Goal: Task Accomplishment & Management: Manage account settings

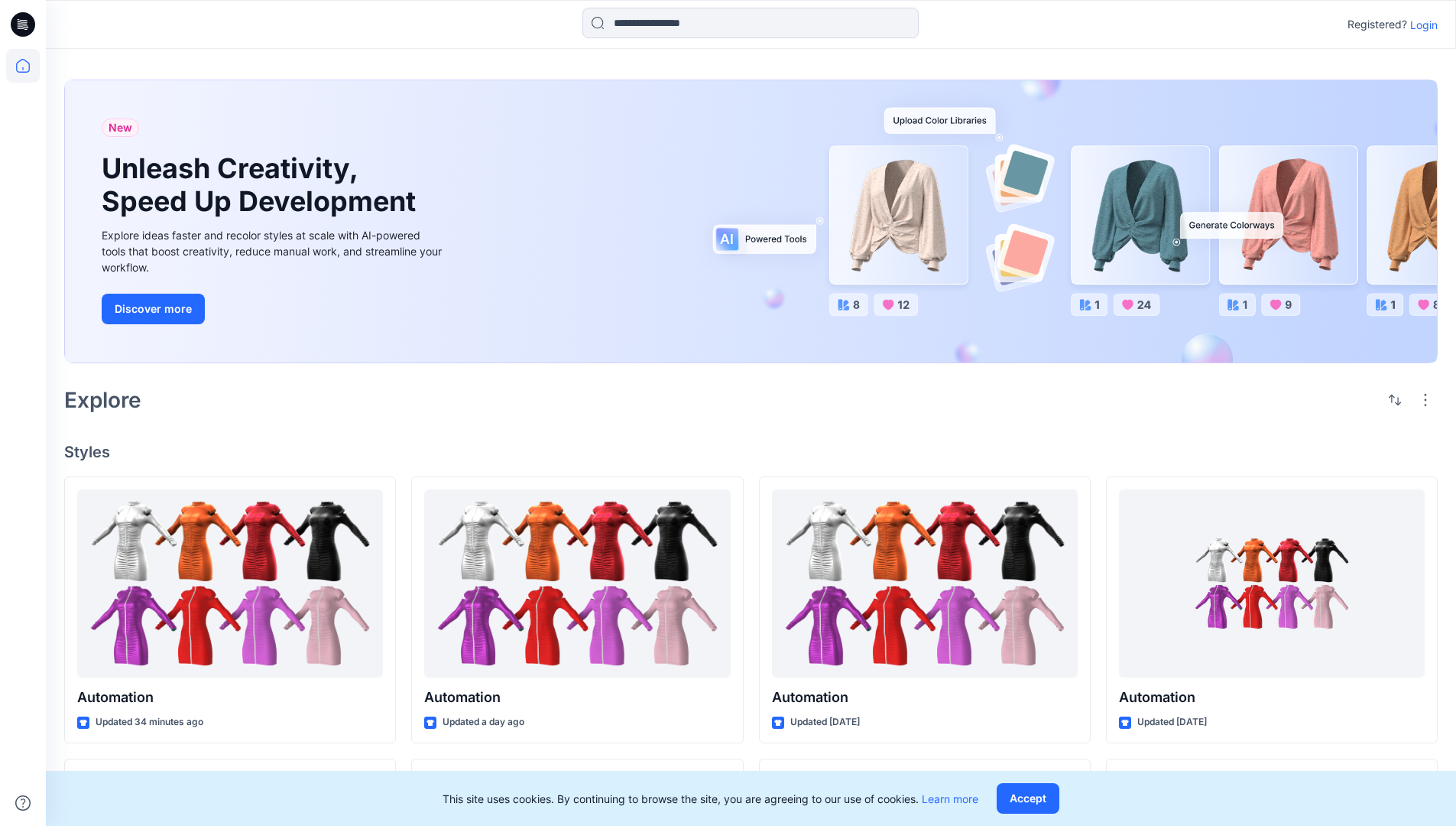
click at [1420, 24] on p "Login" at bounding box center [1423, 25] width 27 height 16
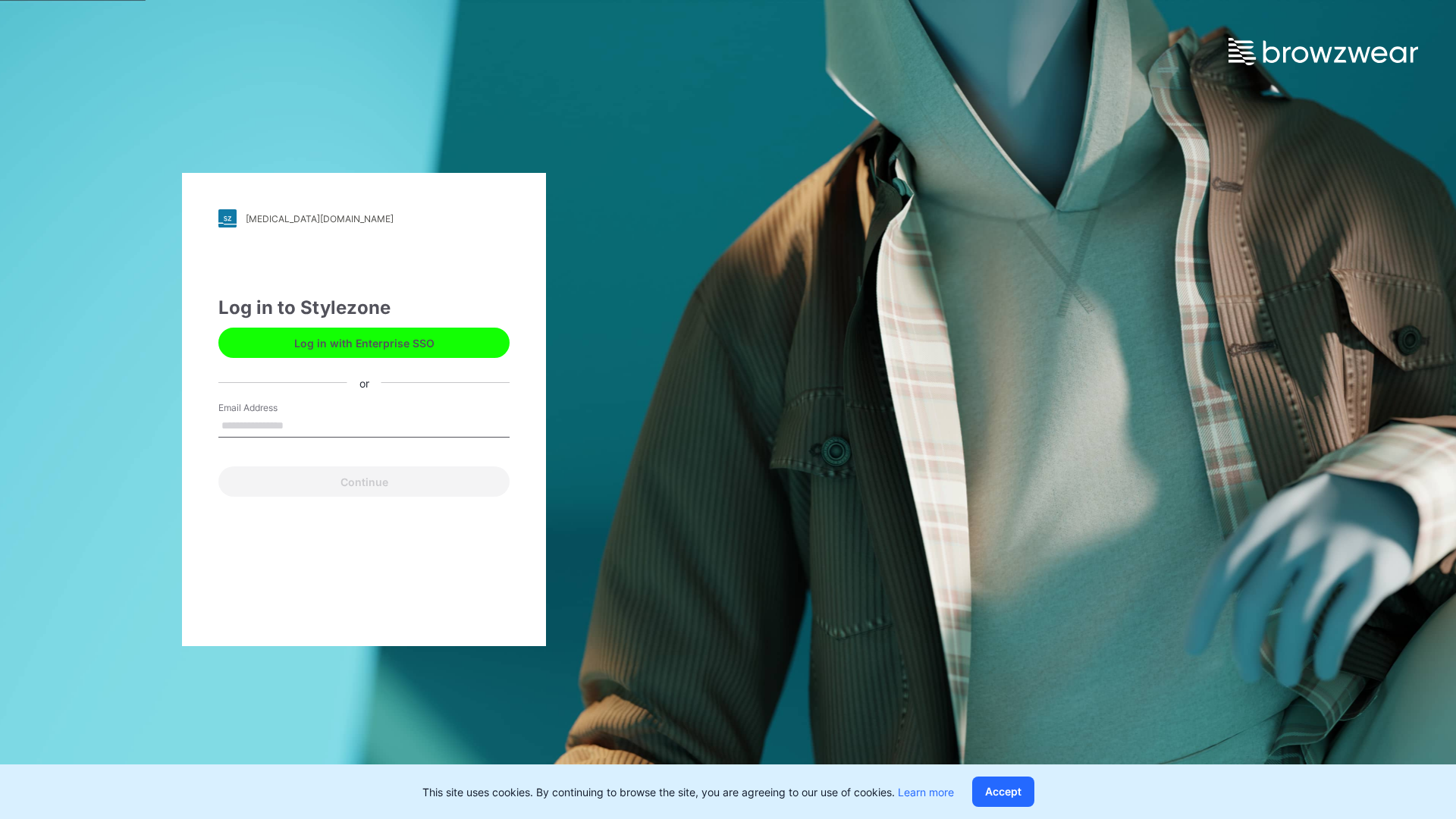
click at [300, 424] on input "Email Address" at bounding box center [364, 426] width 291 height 22
type input "**********"
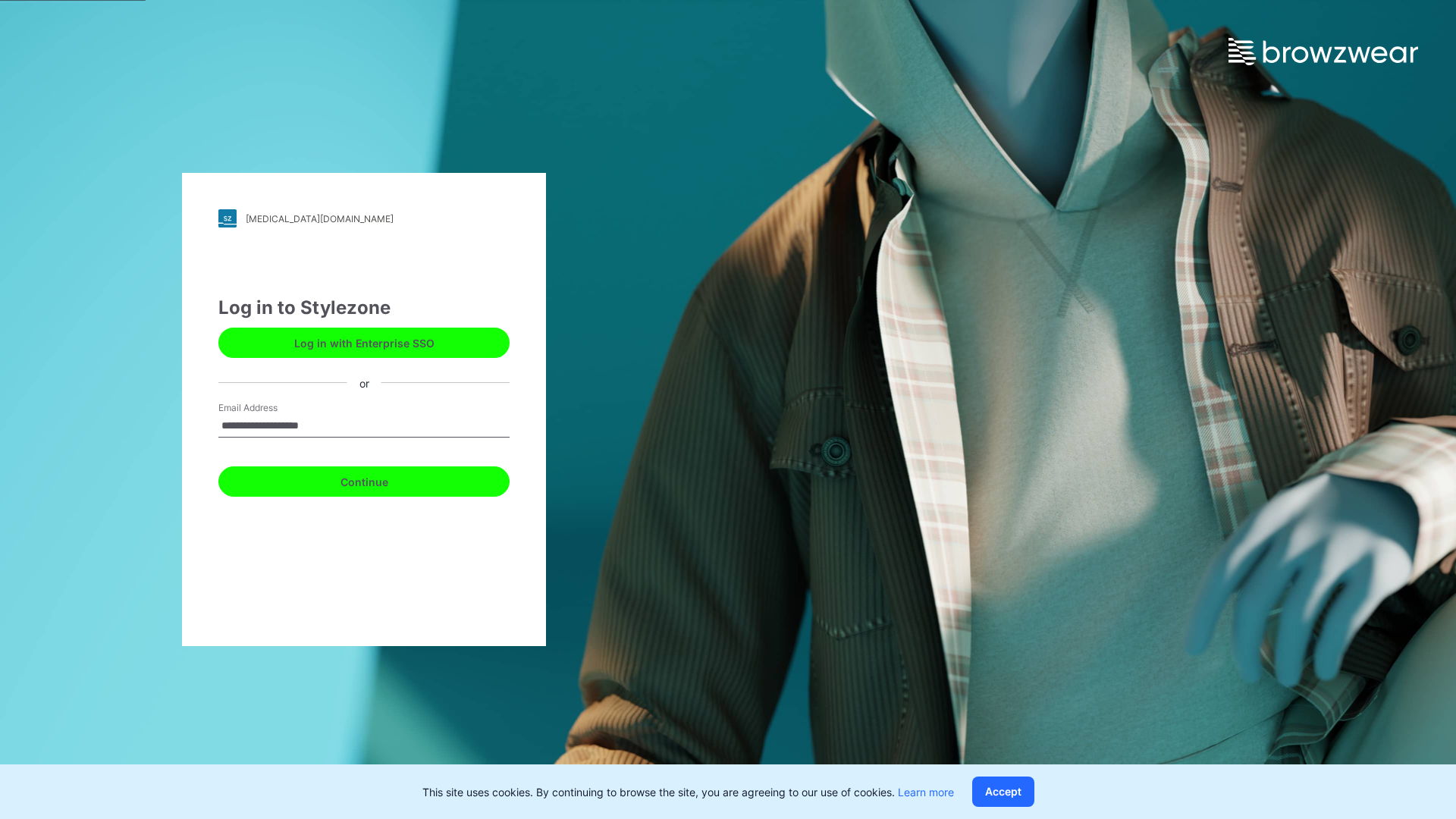
click at [381, 479] on button "Continue" at bounding box center [364, 481] width 291 height 30
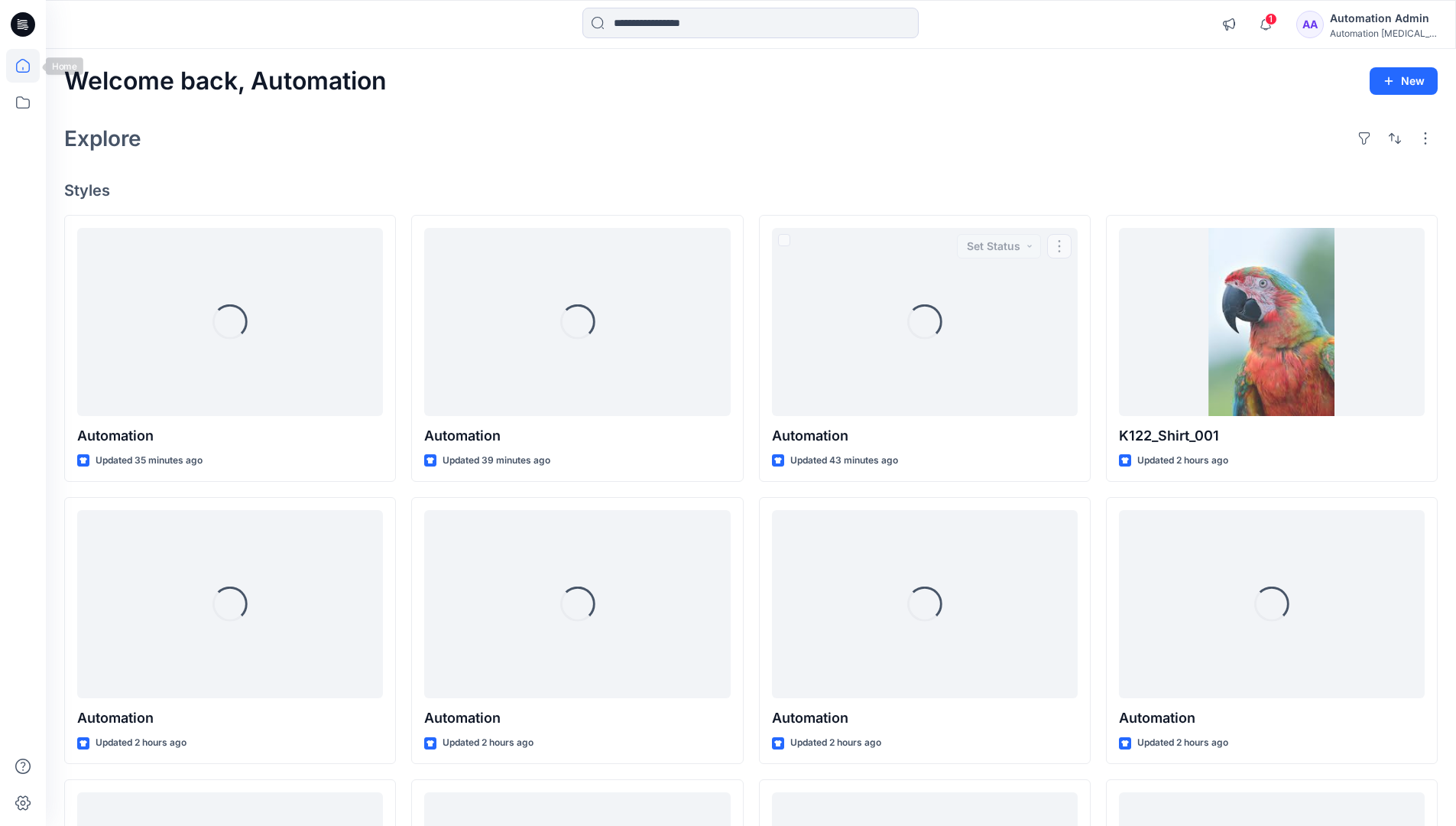
click at [29, 65] on icon at bounding box center [23, 66] width 14 height 14
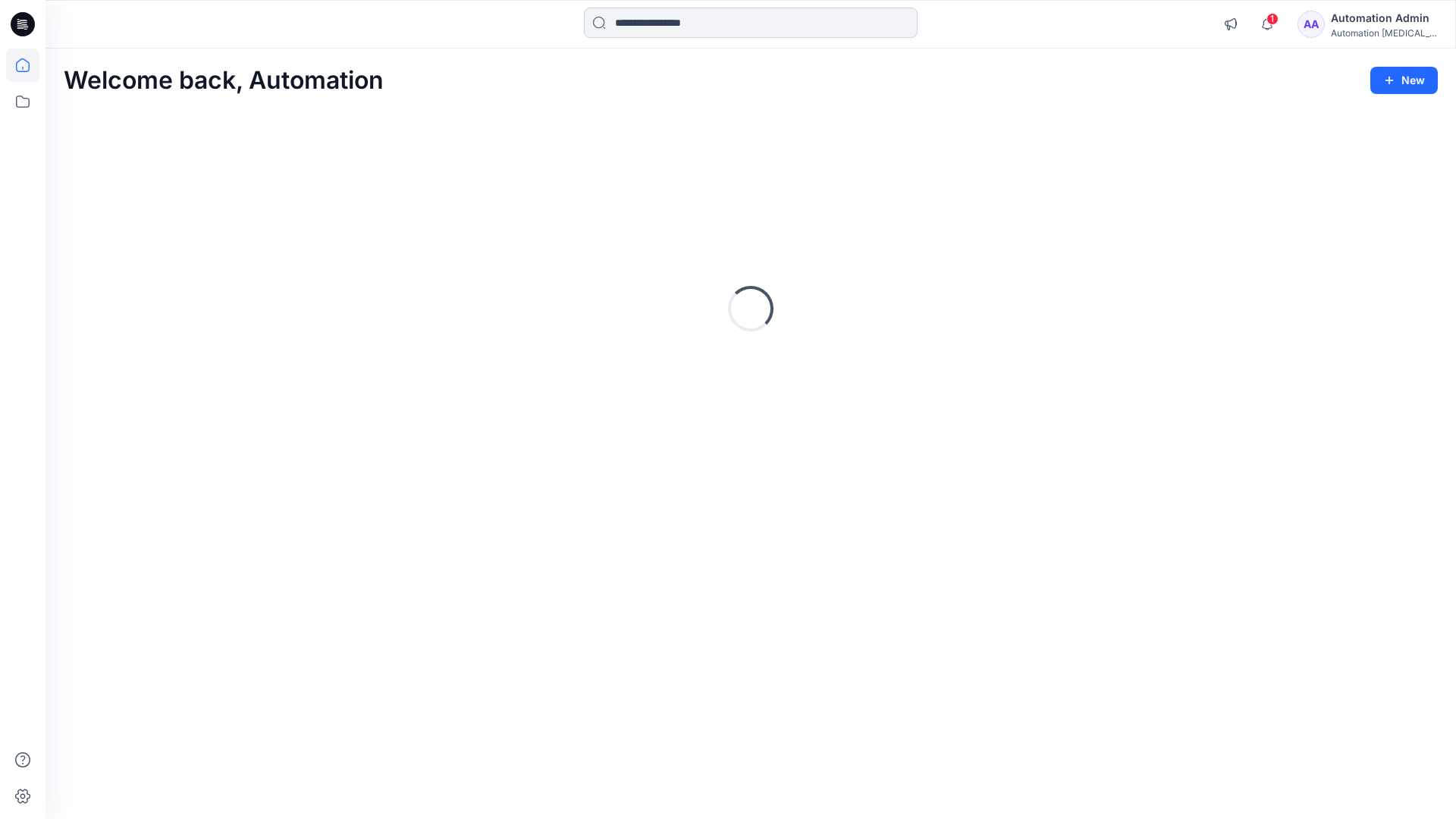
click at [662, 22] on input at bounding box center [750, 22] width 334 height 30
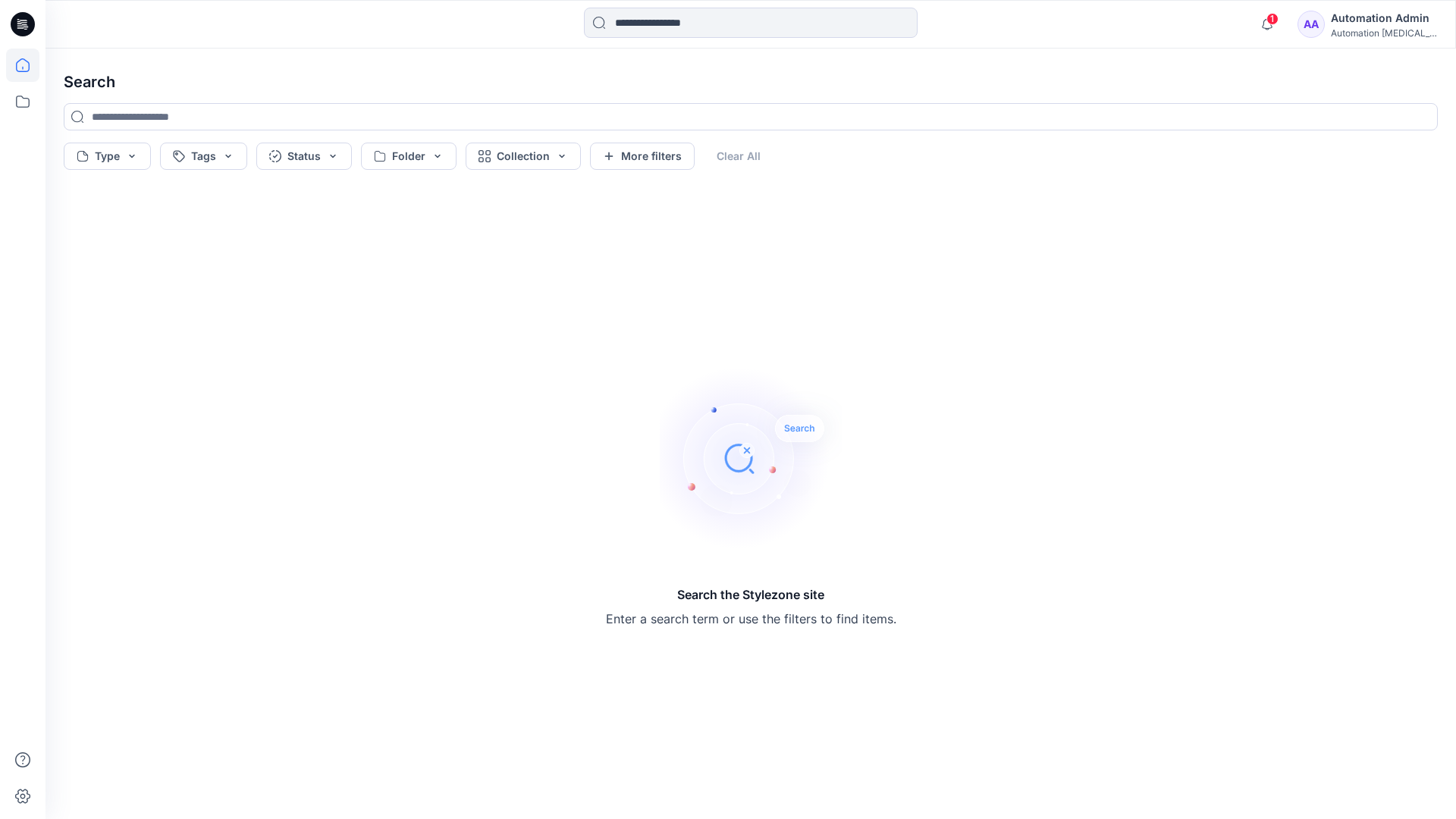
click at [16, 70] on icon at bounding box center [23, 66] width 14 height 14
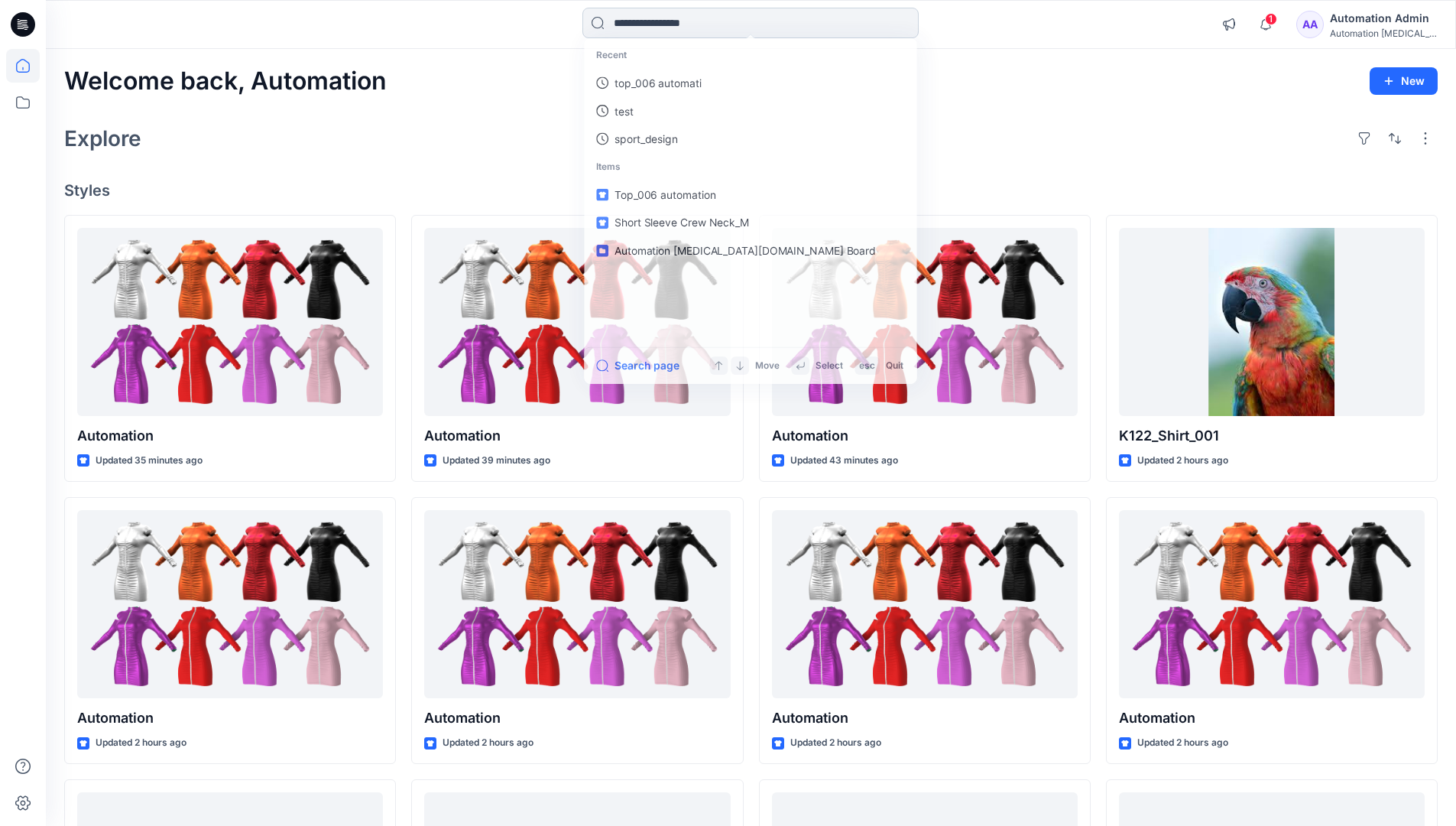
click at [640, 30] on input at bounding box center [751, 23] width 337 height 30
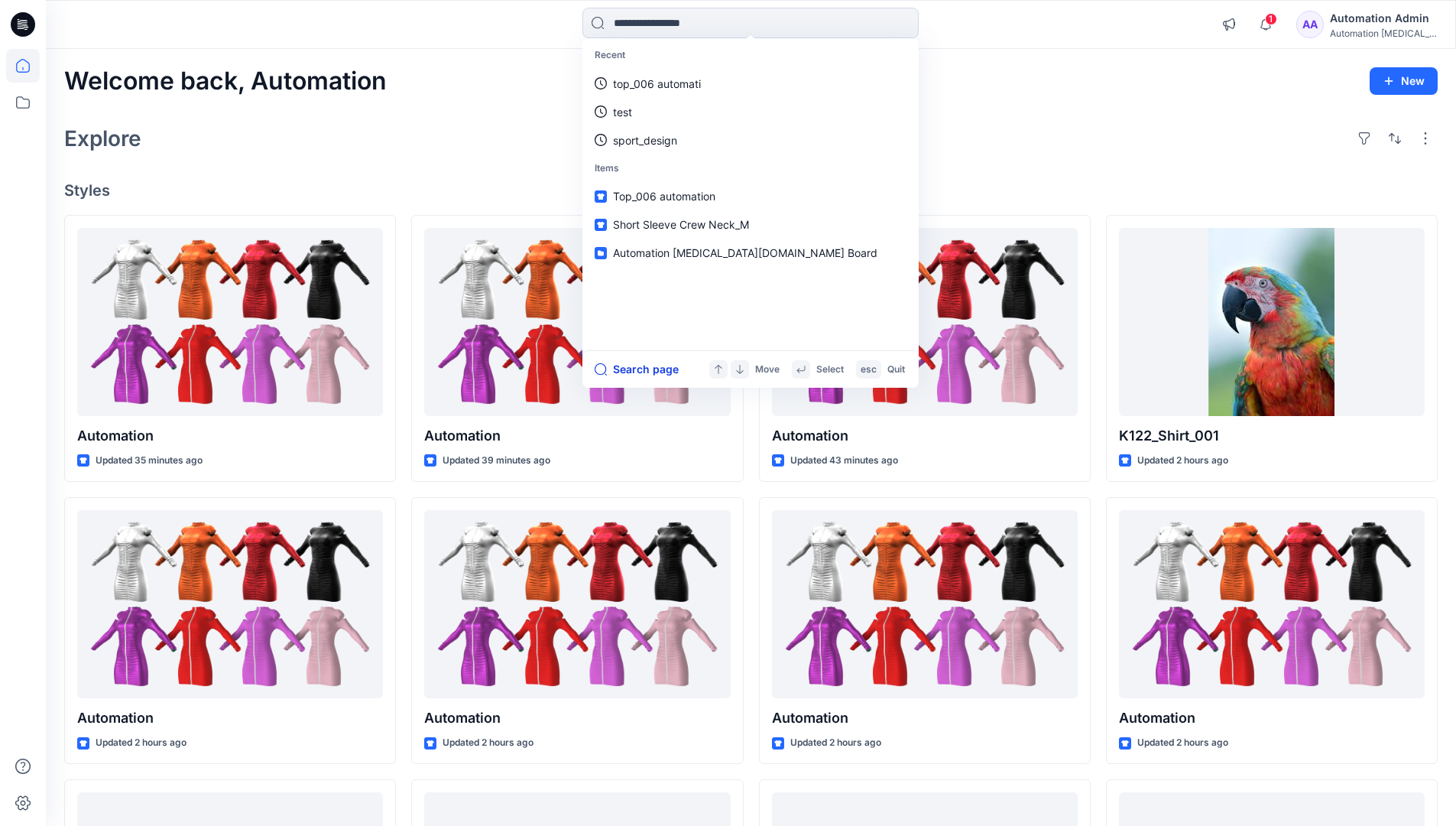
click at [655, 368] on button "Search page" at bounding box center [636, 369] width 84 height 19
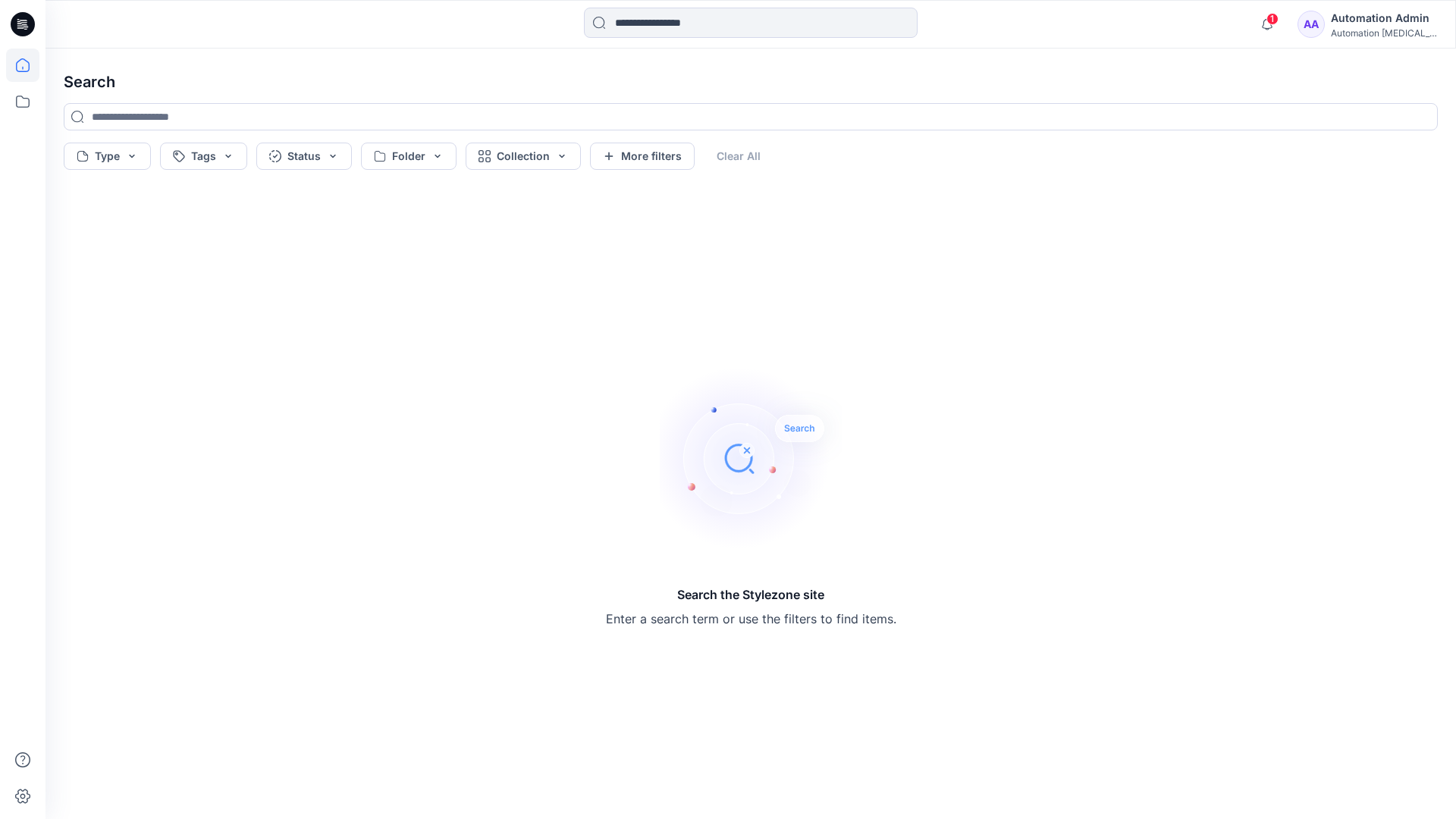
click at [26, 60] on icon at bounding box center [22, 65] width 33 height 33
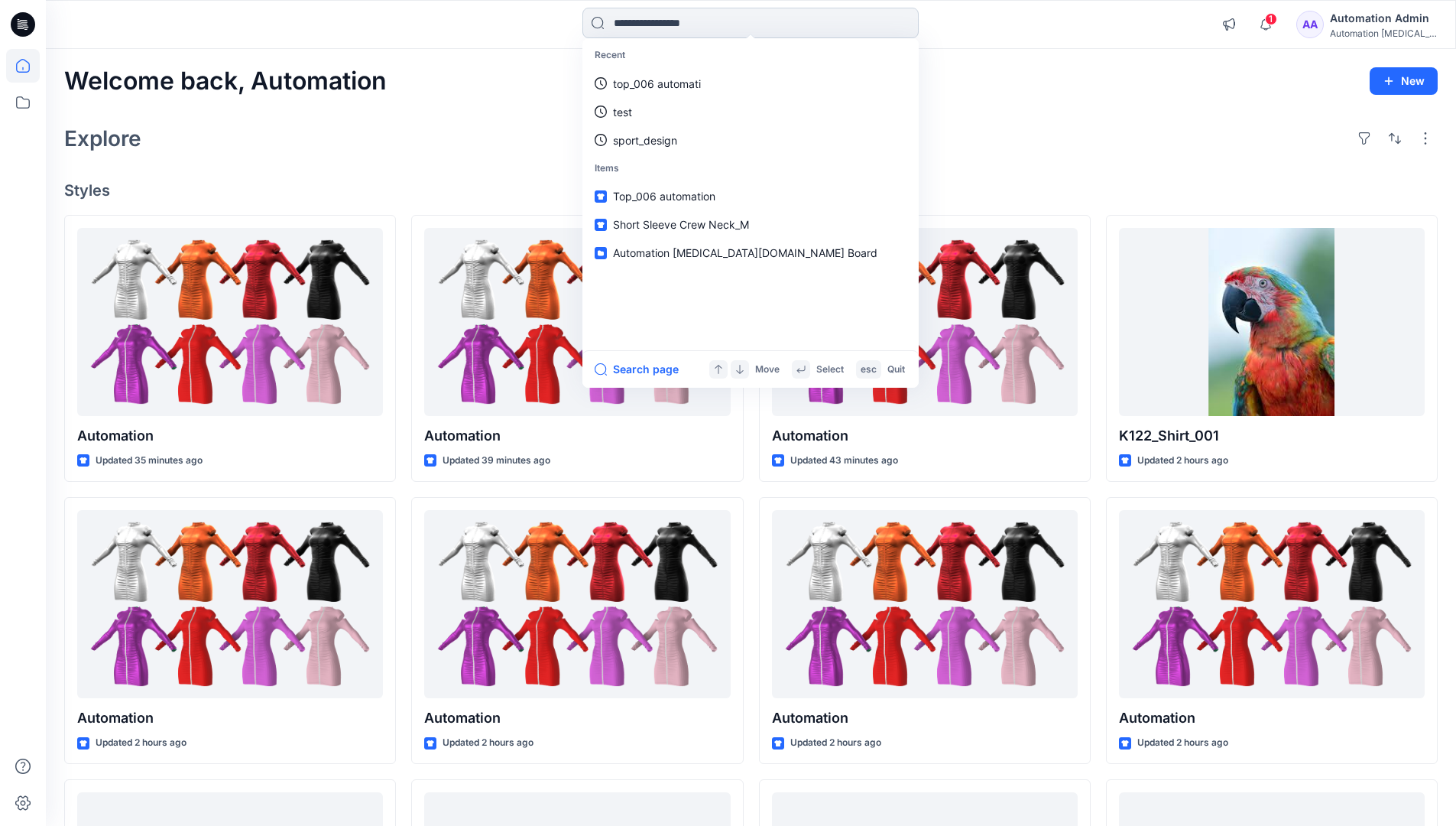
click at [658, 23] on input at bounding box center [751, 23] width 337 height 30
type input "****"
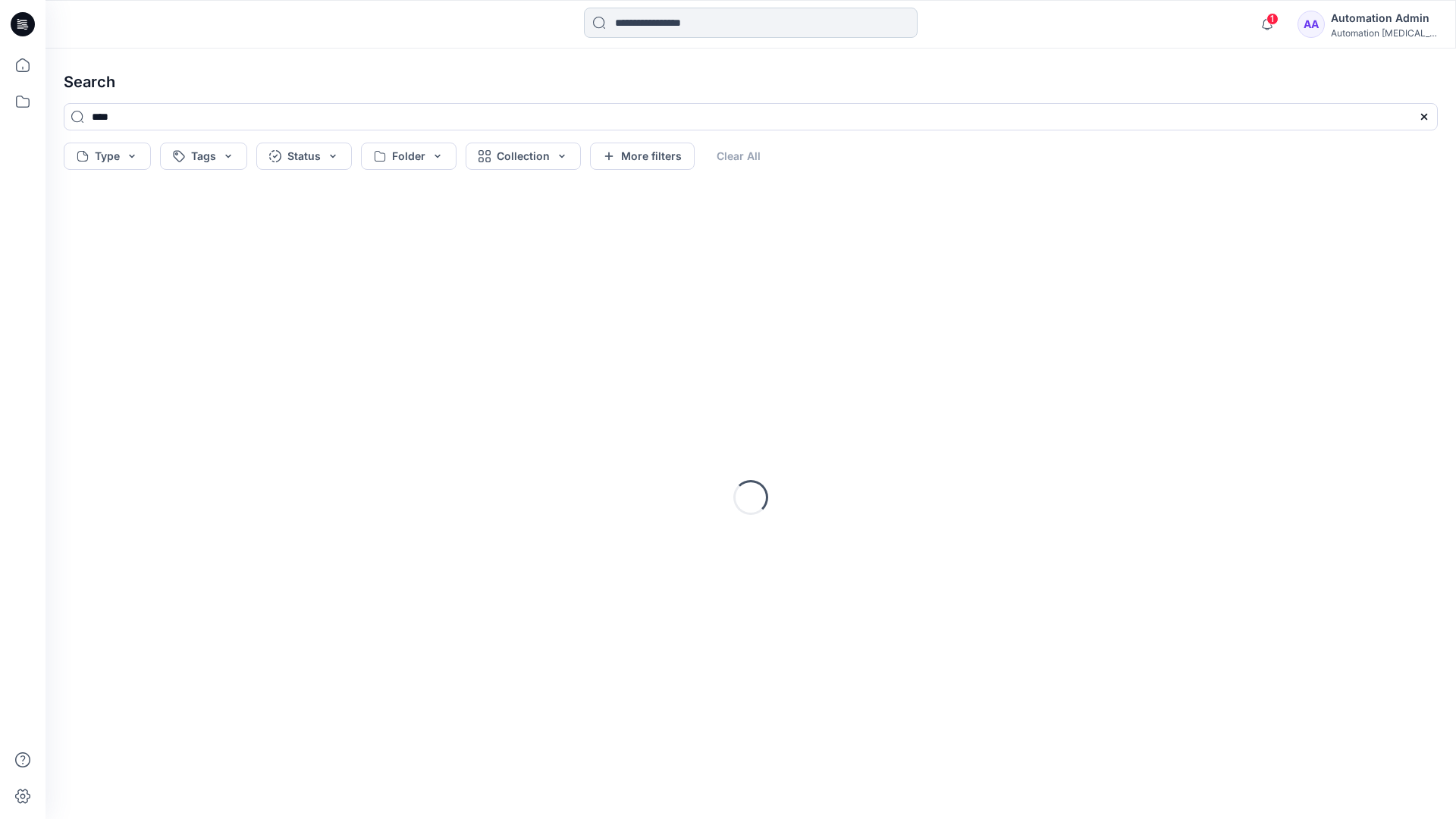
click at [658, 26] on input at bounding box center [750, 22] width 334 height 30
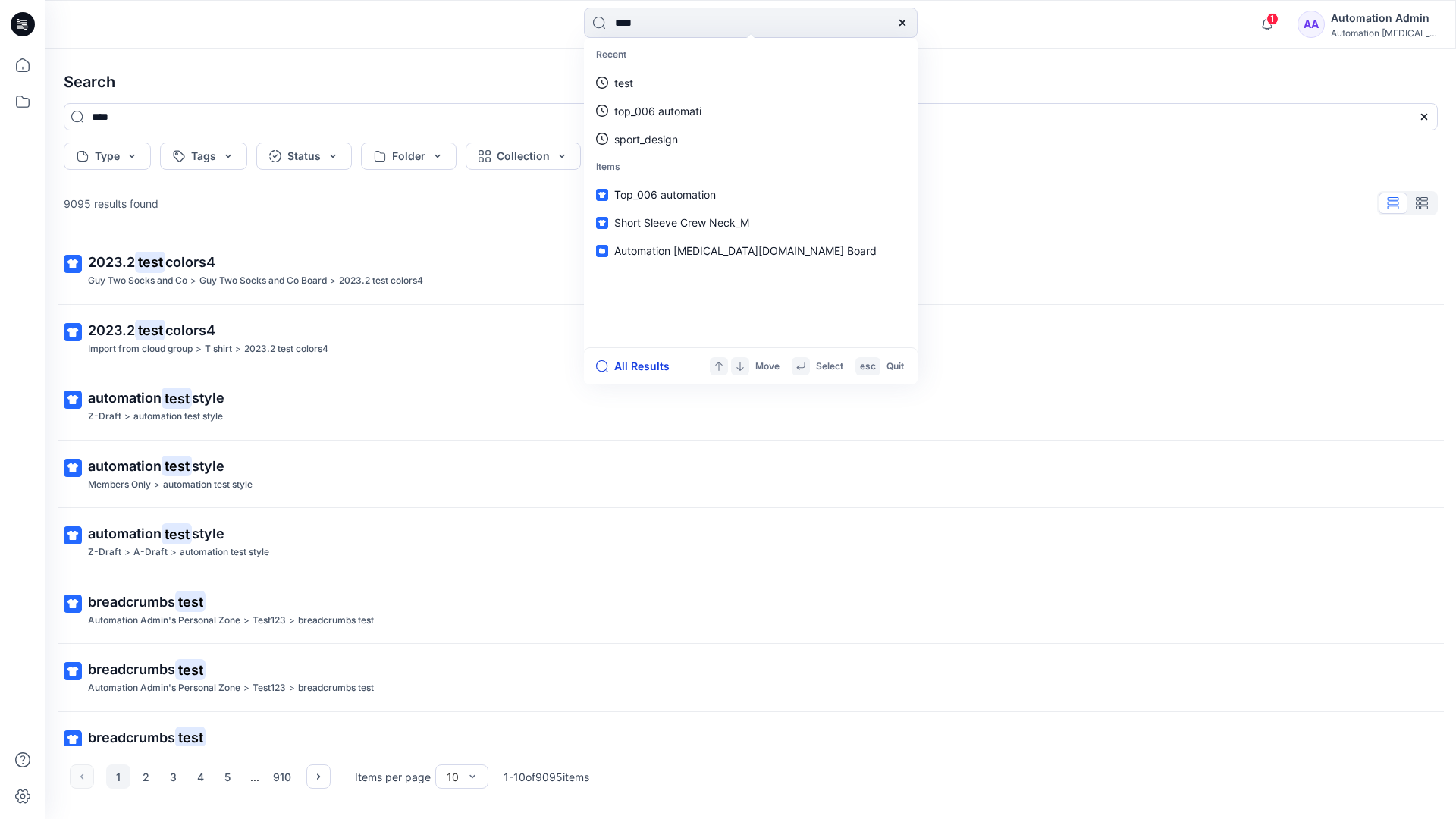
type input "****"
click at [624, 367] on button "All Results" at bounding box center [638, 366] width 83 height 19
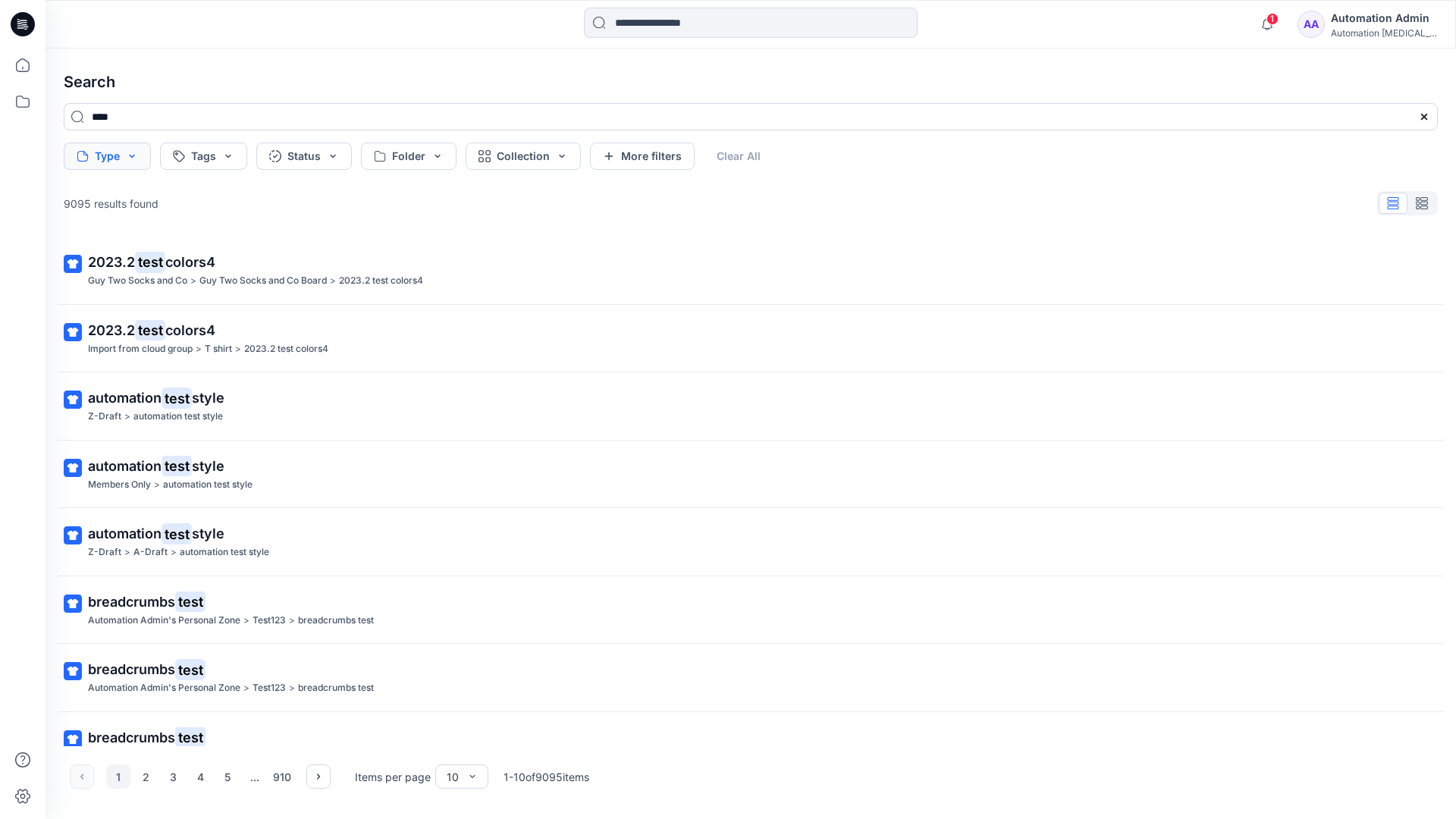
click at [130, 161] on button "Type" at bounding box center [107, 155] width 87 height 27
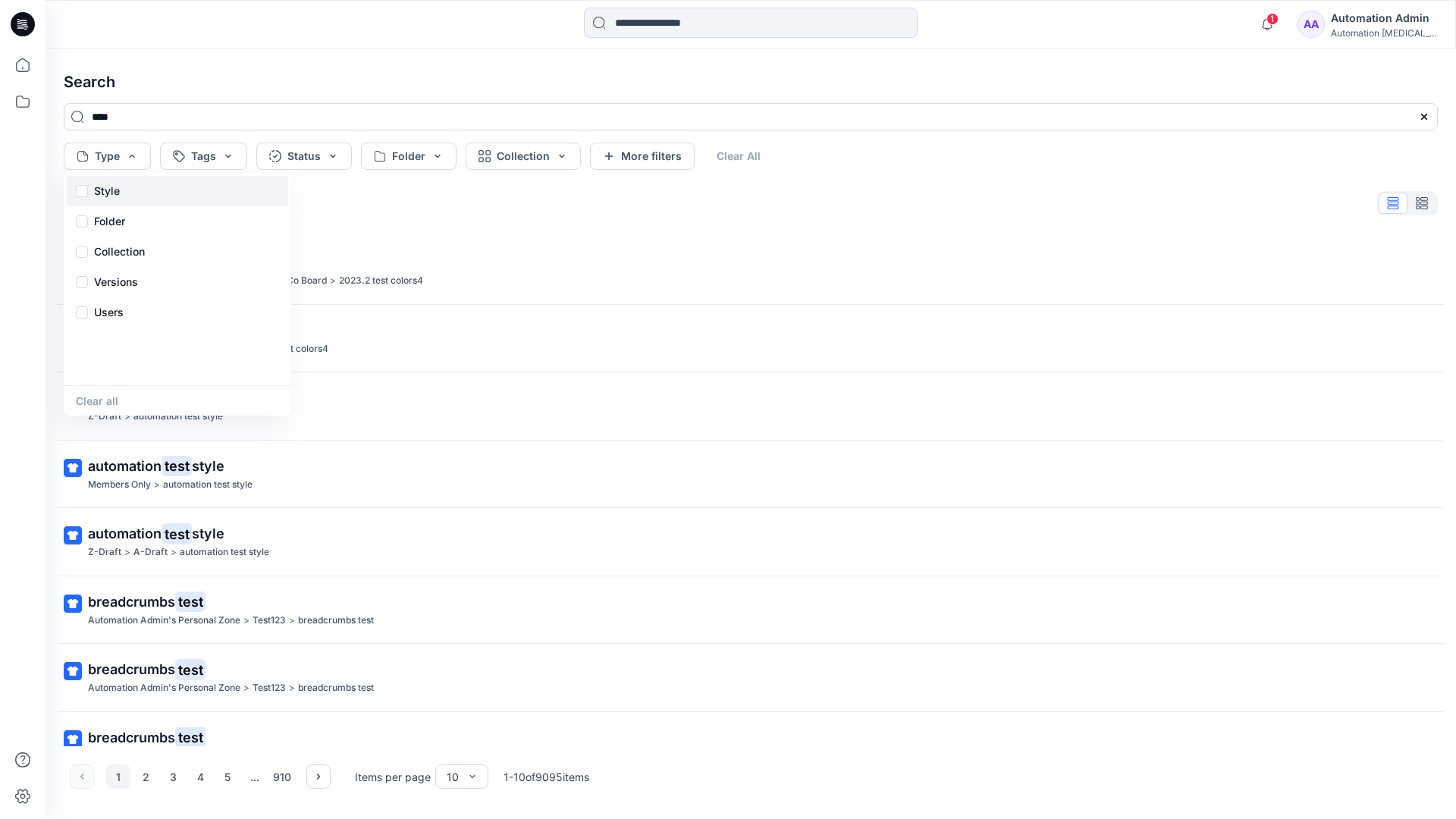
click at [126, 188] on div "Style" at bounding box center [177, 191] width 221 height 30
click at [108, 225] on p "Folder" at bounding box center [110, 222] width 31 height 19
click at [124, 246] on p "Collection" at bounding box center [120, 252] width 51 height 19
click at [123, 277] on p "Versions" at bounding box center [116, 282] width 44 height 19
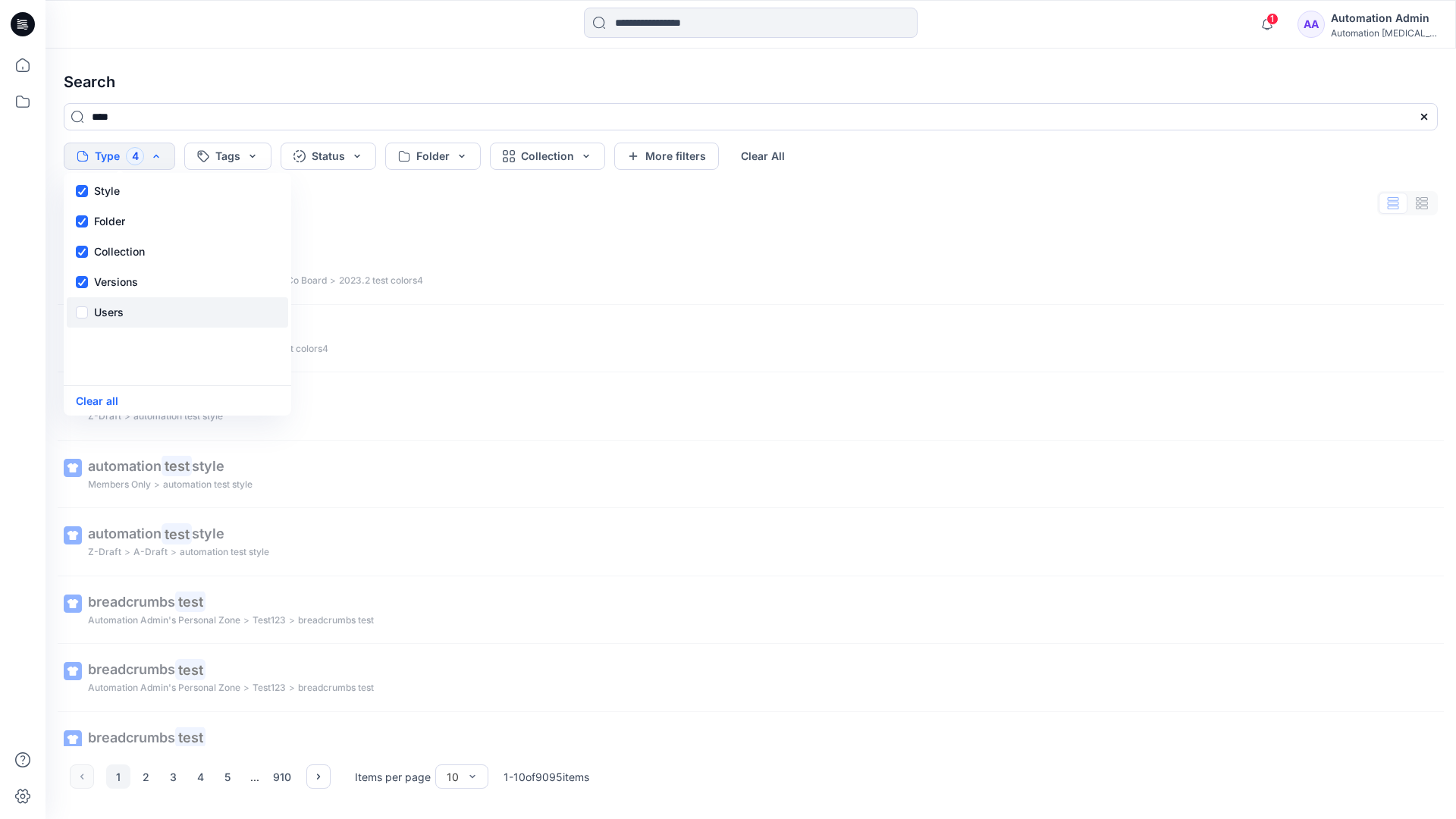
click at [113, 308] on p "Users" at bounding box center [109, 312] width 29 height 19
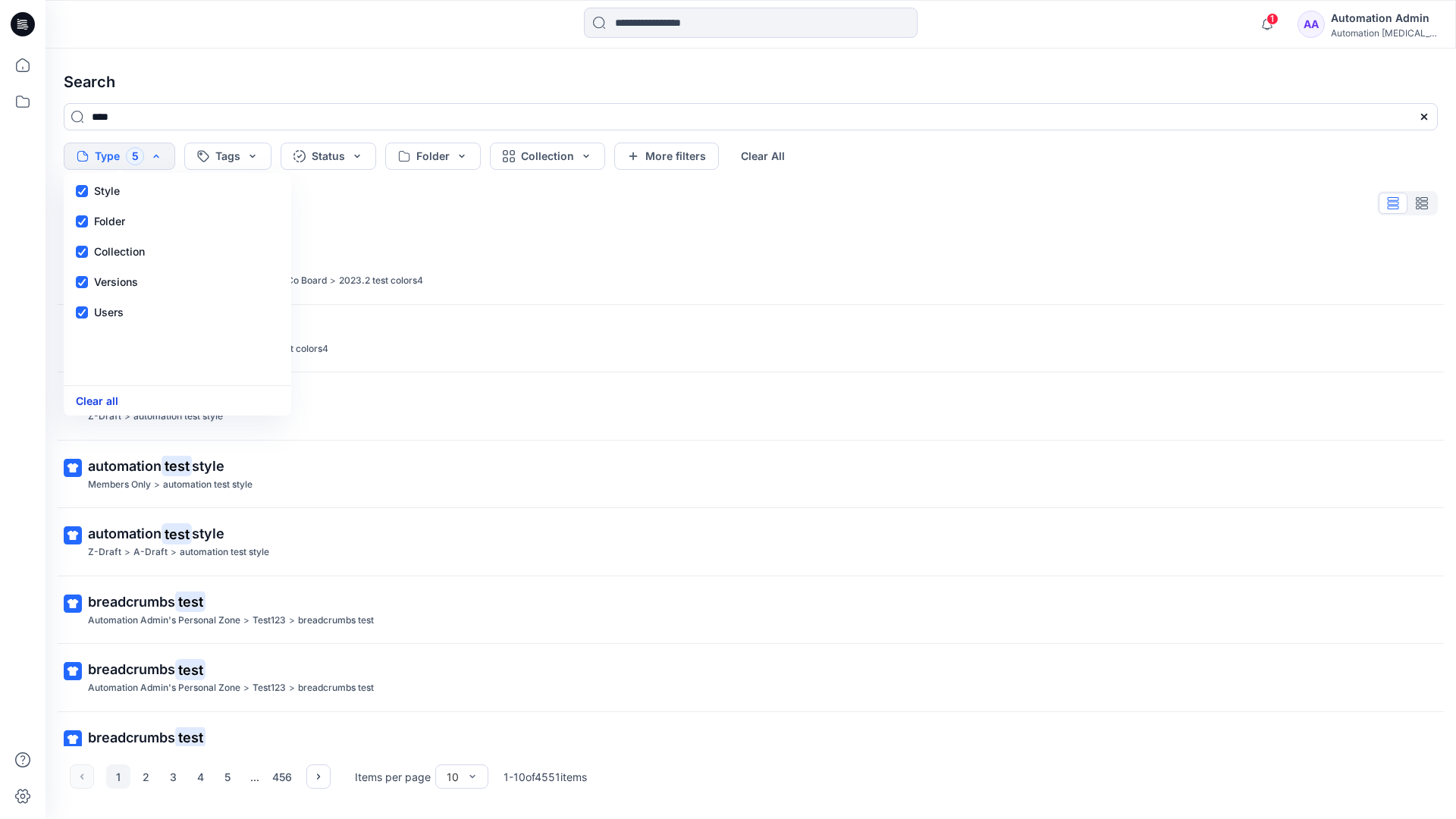
click at [103, 403] on button "Clear all" at bounding box center [97, 400] width 43 height 18
click at [212, 151] on button "Tags" at bounding box center [203, 155] width 87 height 27
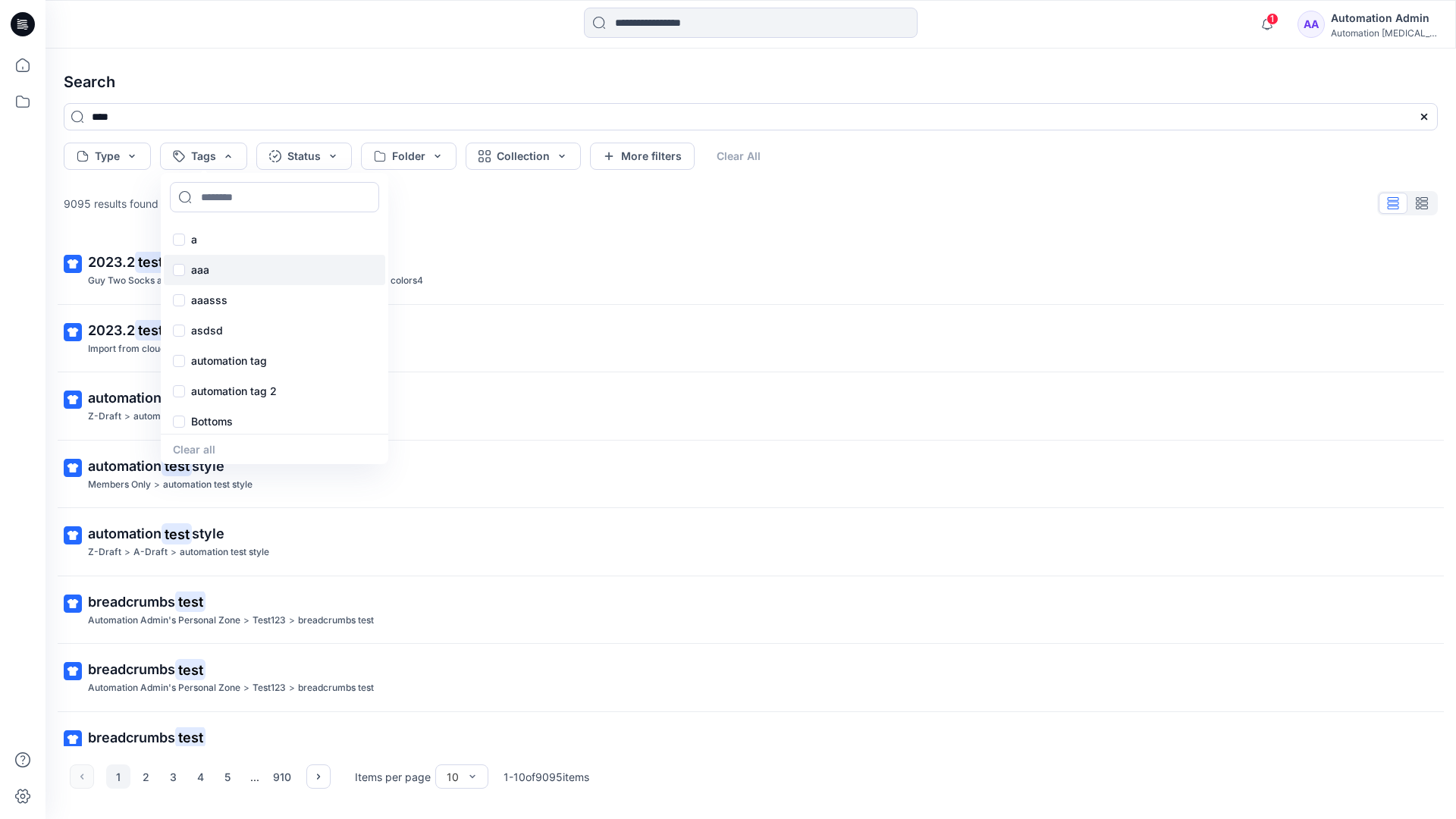
click at [199, 263] on p "aaa" at bounding box center [200, 270] width 19 height 19
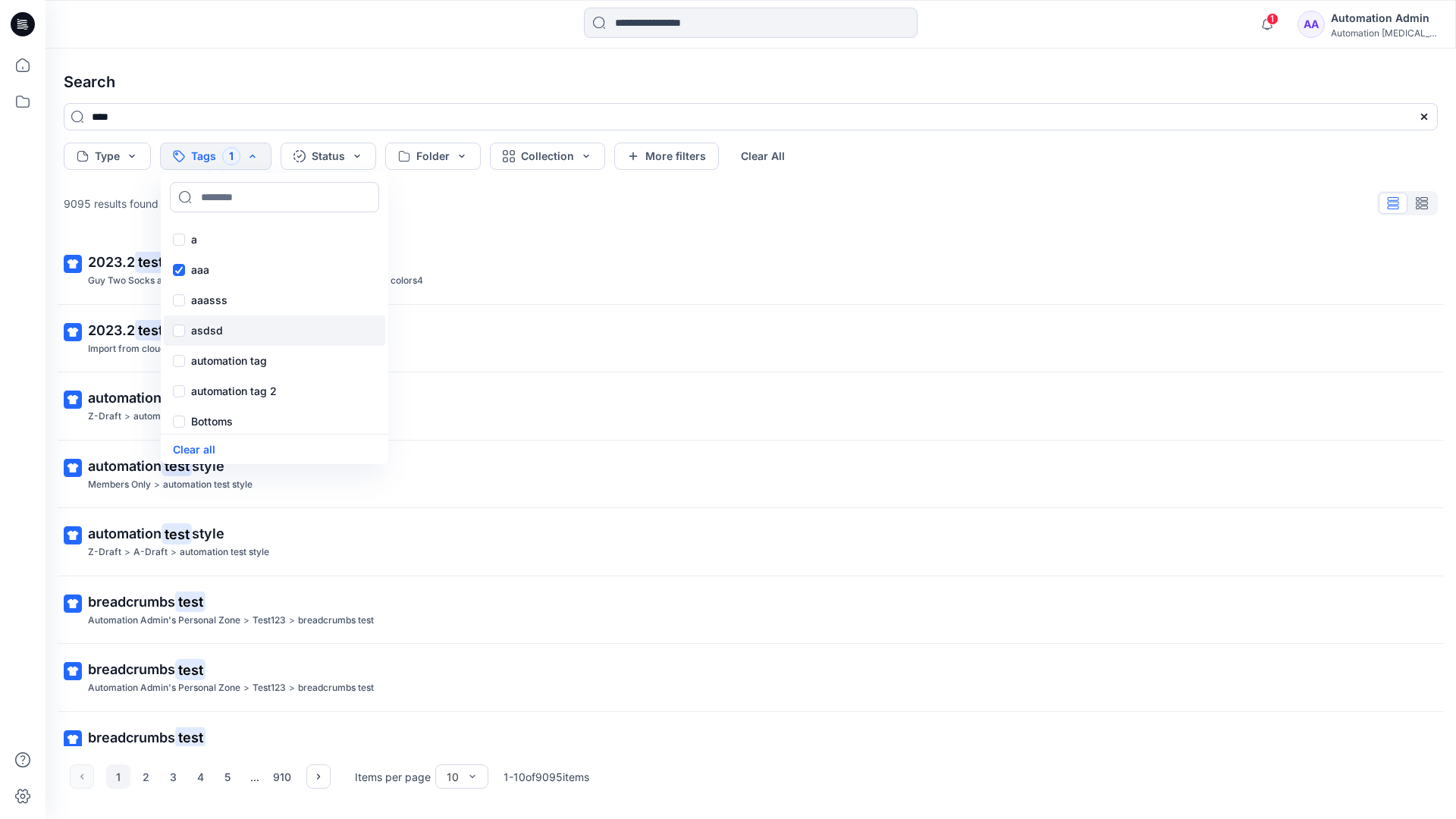
click at [197, 328] on p "asdsd" at bounding box center [206, 331] width 32 height 19
click at [199, 359] on p "automation tag" at bounding box center [229, 361] width 76 height 19
click at [207, 421] on p "Bottoms" at bounding box center [212, 422] width 42 height 19
click at [225, 324] on div "Core" at bounding box center [274, 327] width 221 height 30
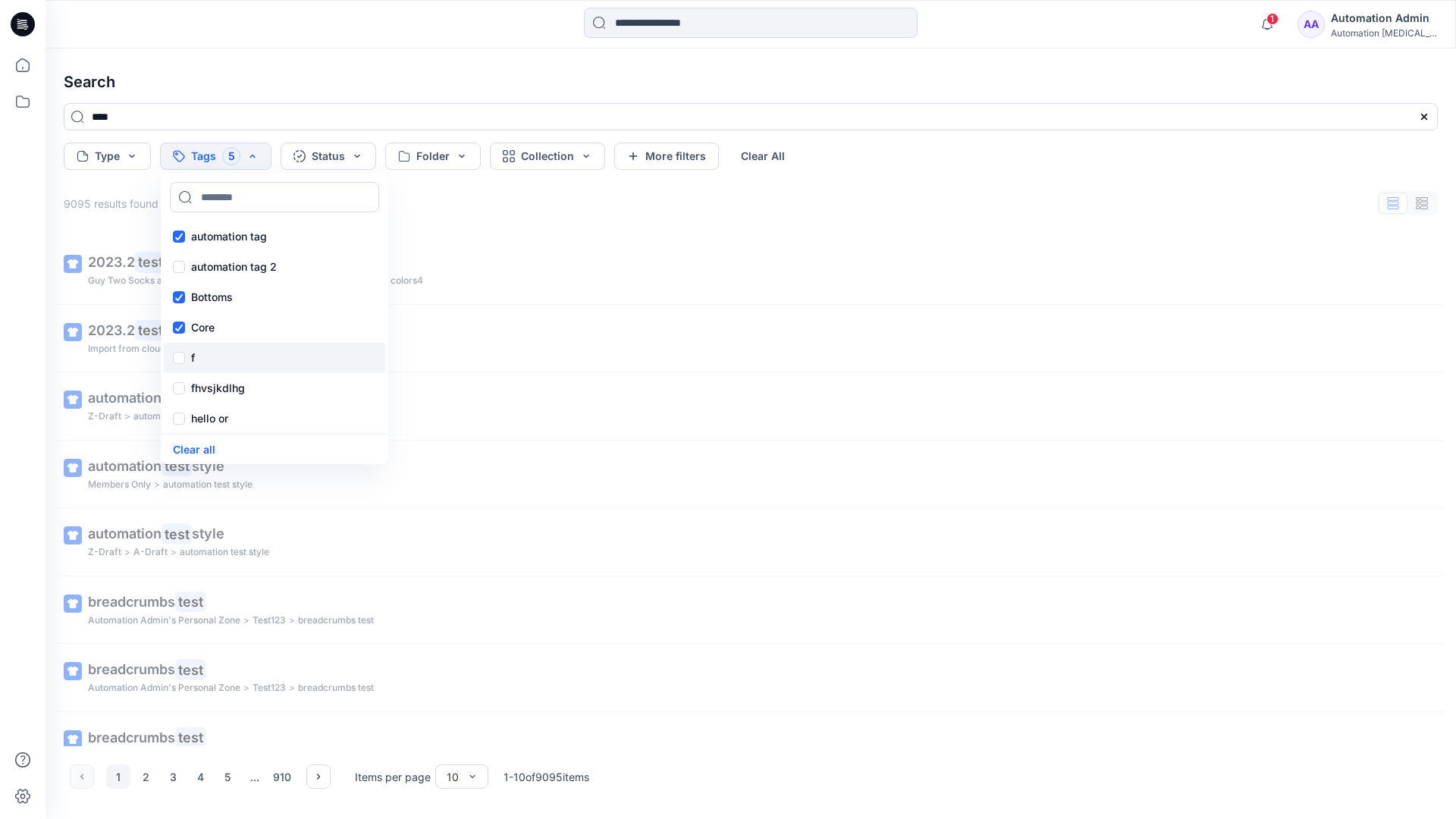
click at [222, 354] on div "f" at bounding box center [274, 357] width 221 height 30
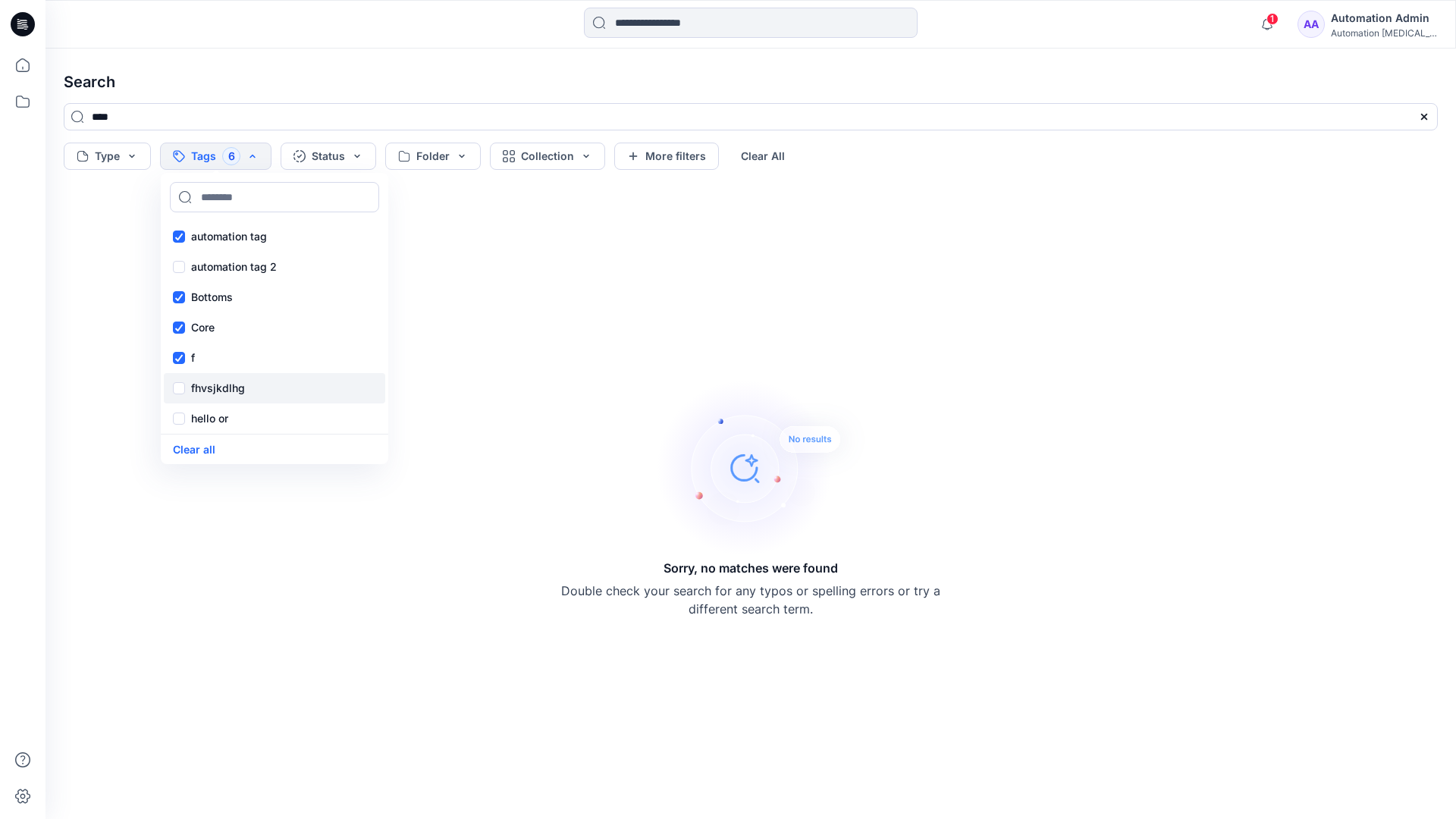
click at [228, 384] on p "fhvsjkdlhg" at bounding box center [218, 389] width 54 height 19
click at [203, 445] on button "Clear all" at bounding box center [194, 449] width 43 height 18
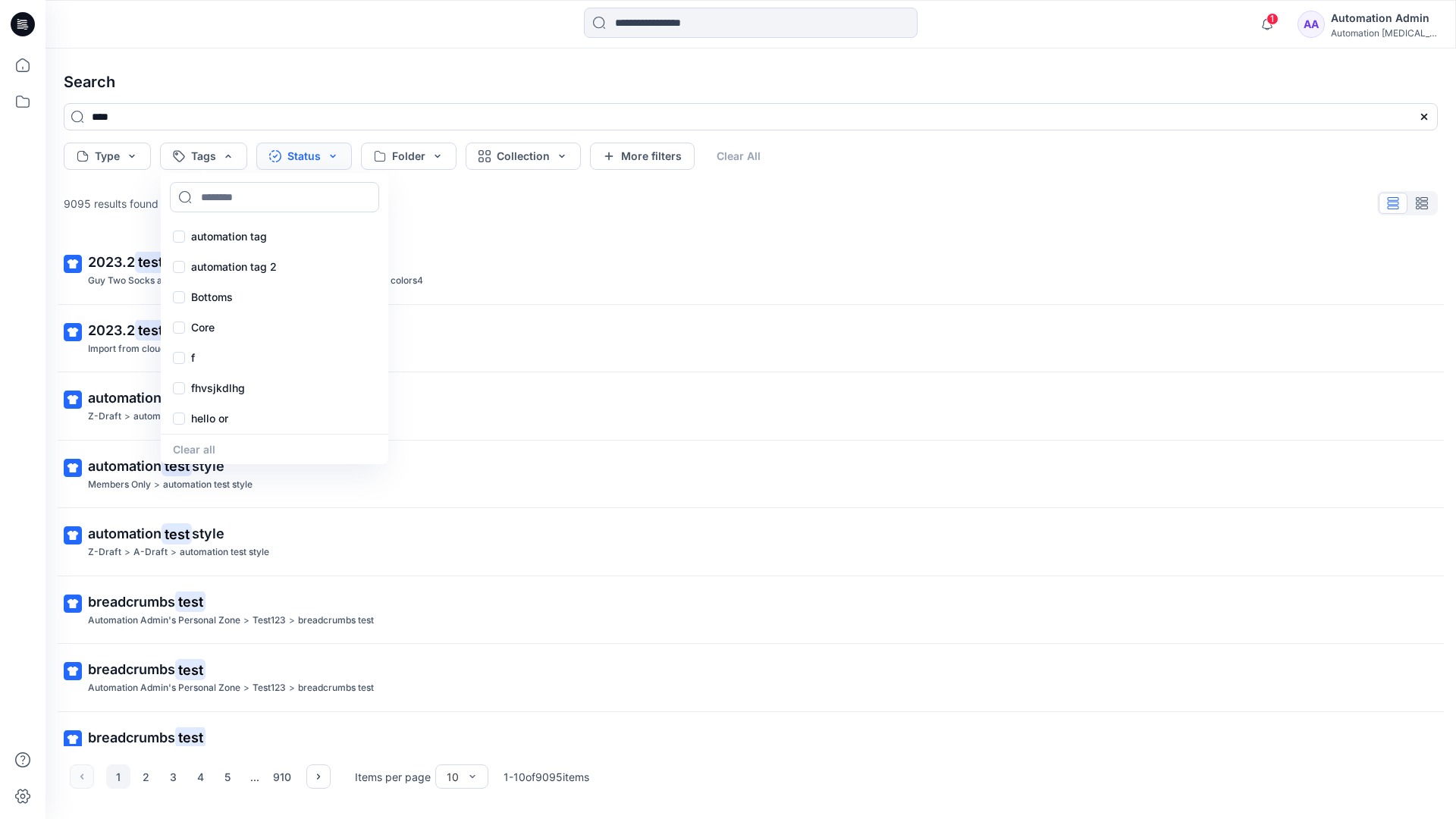
click at [310, 158] on button "Status" at bounding box center [304, 155] width 96 height 27
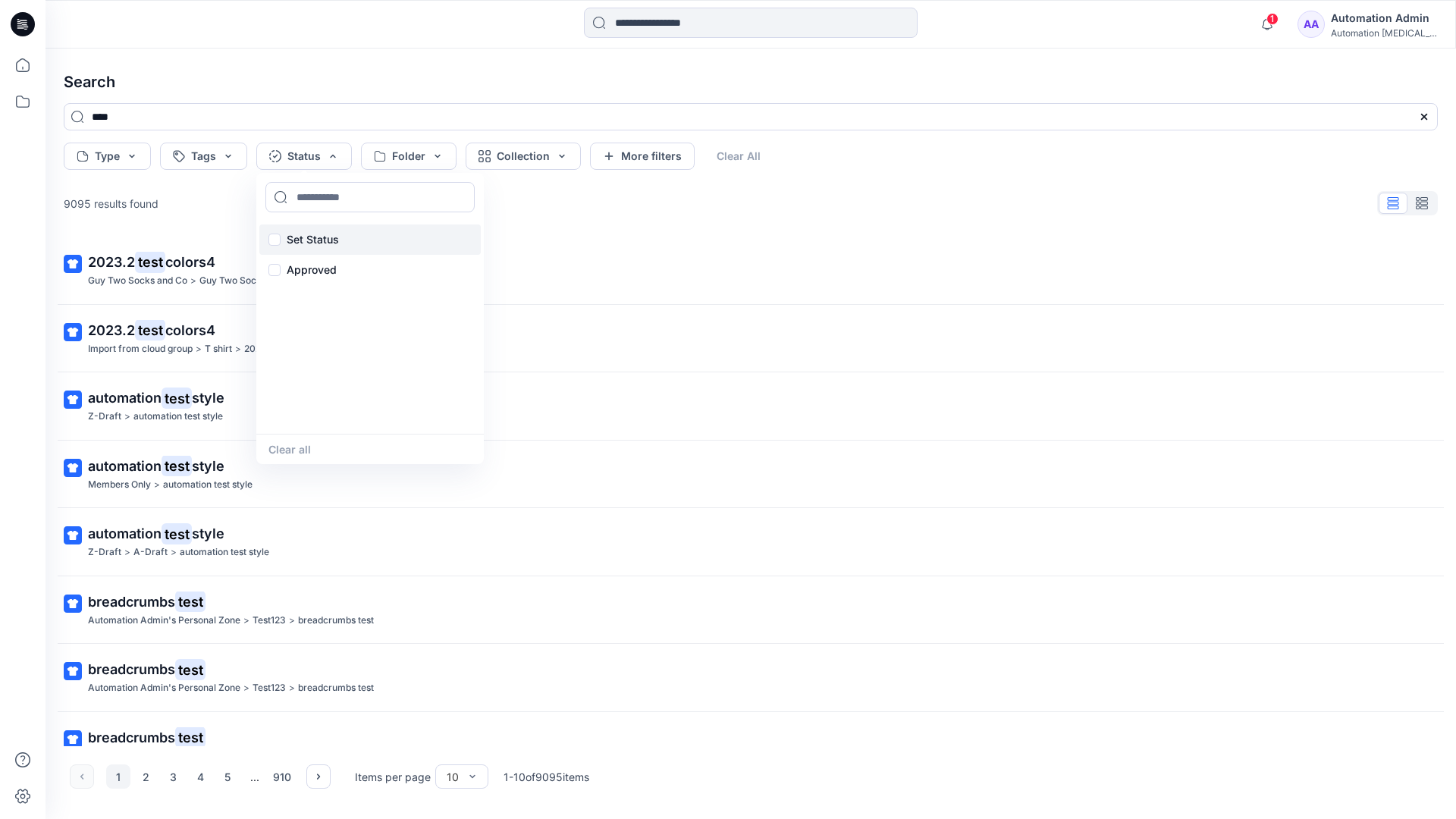
click at [335, 230] on p "Set Status" at bounding box center [313, 240] width 53 height 19
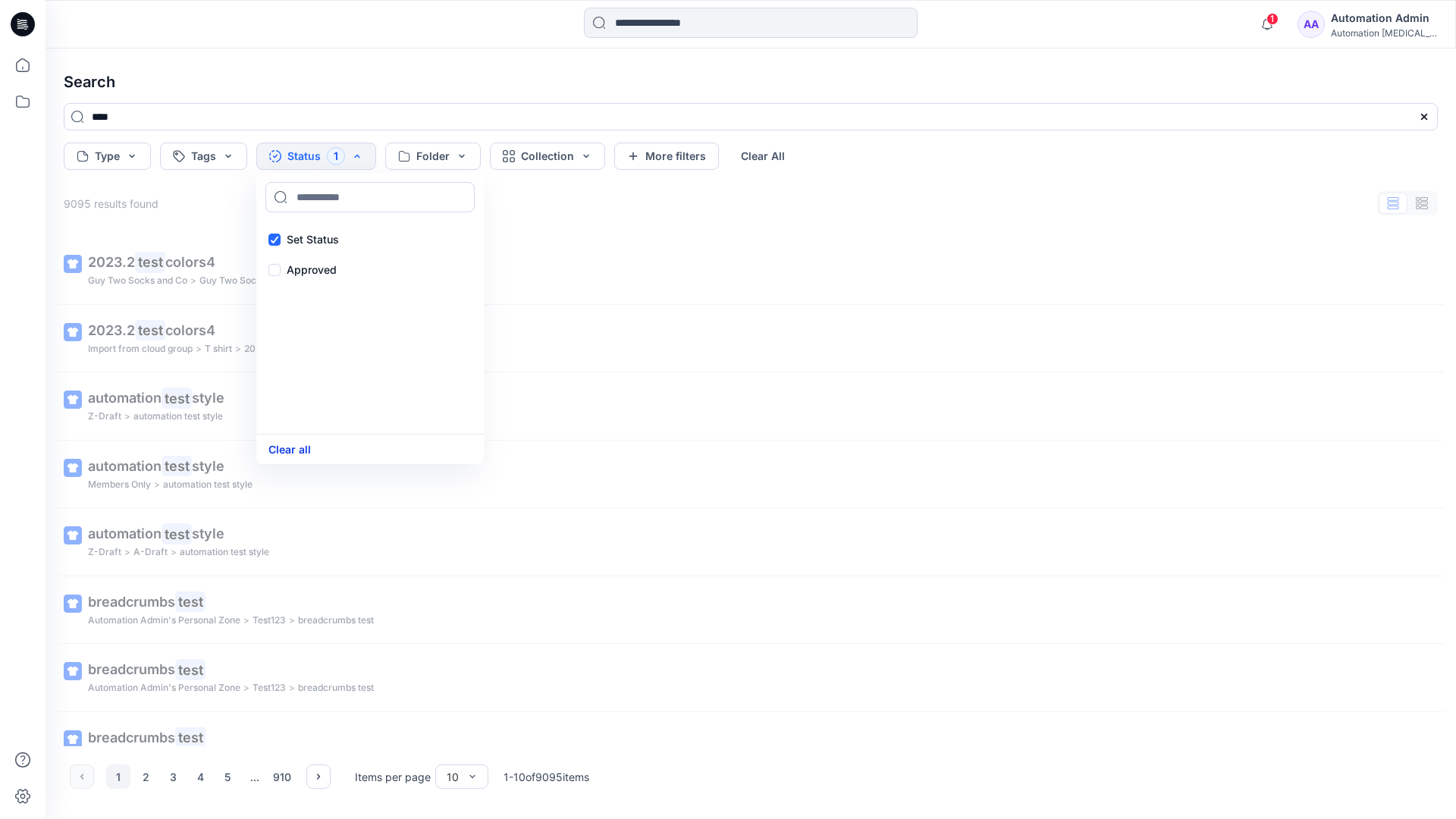
click at [284, 451] on button "Clear all" at bounding box center [289, 449] width 43 height 18
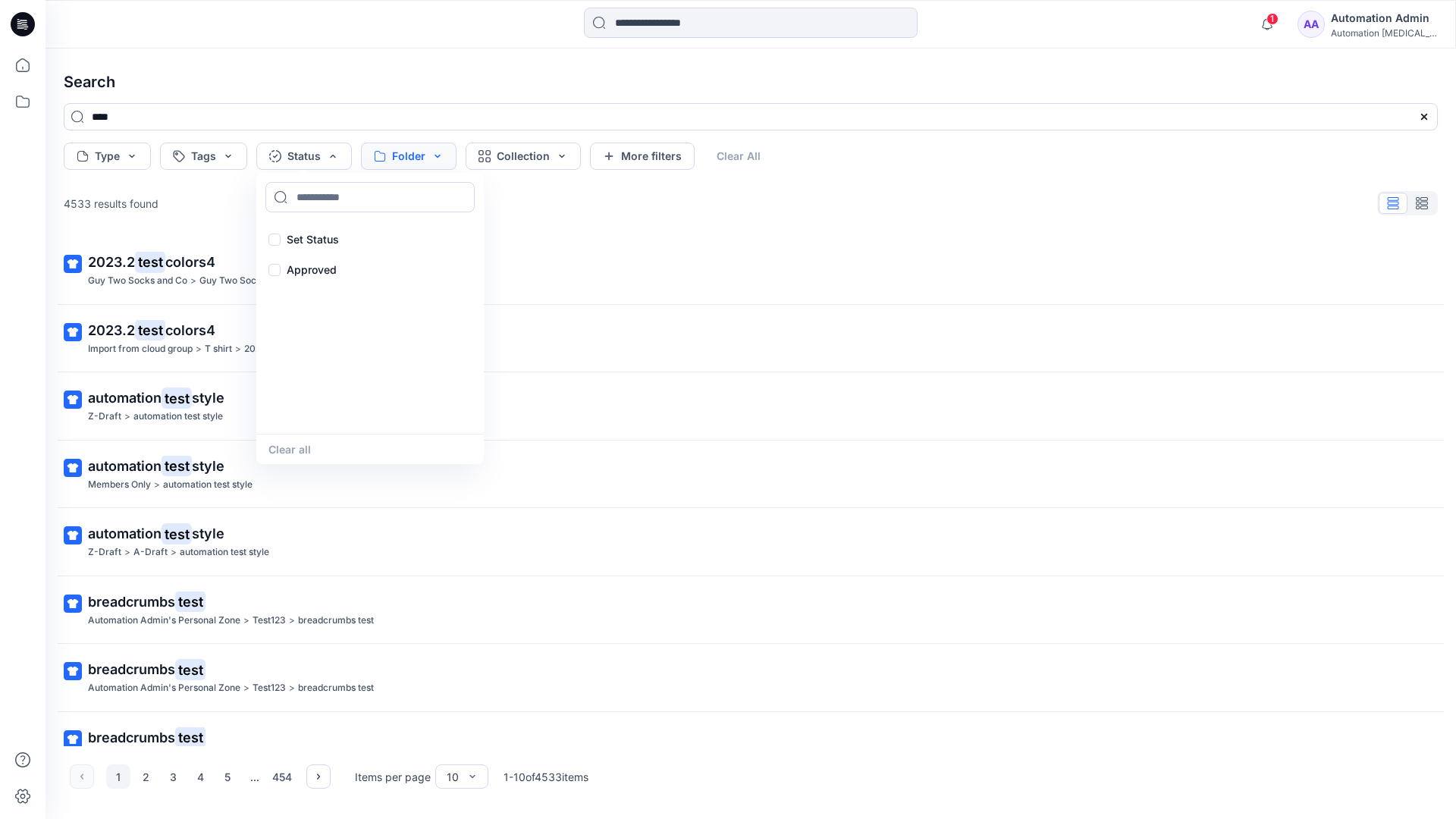
click at [434, 166] on button "Folder" at bounding box center [409, 155] width 96 height 27
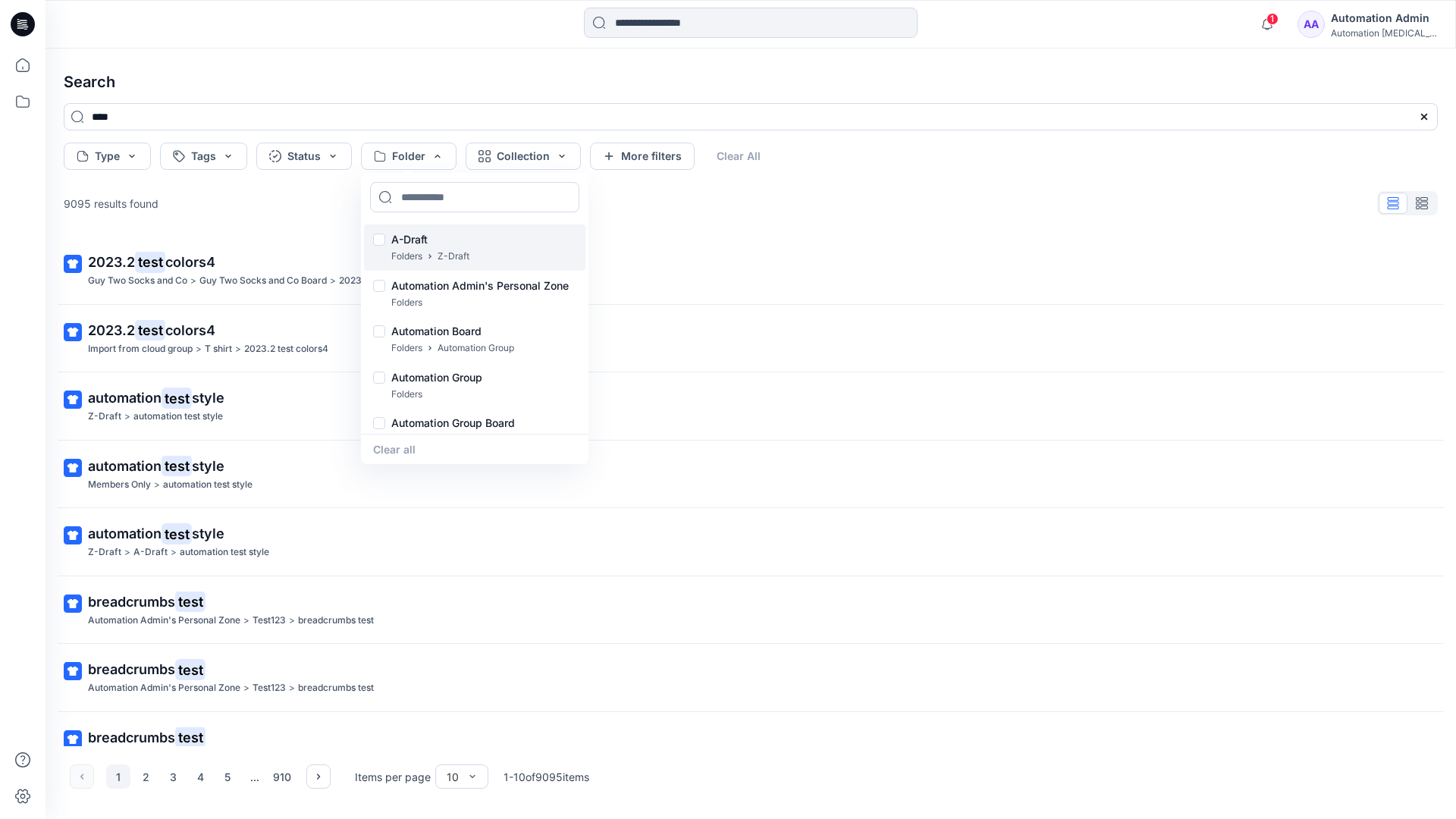
click at [414, 233] on p "A-Draft" at bounding box center [430, 240] width 78 height 19
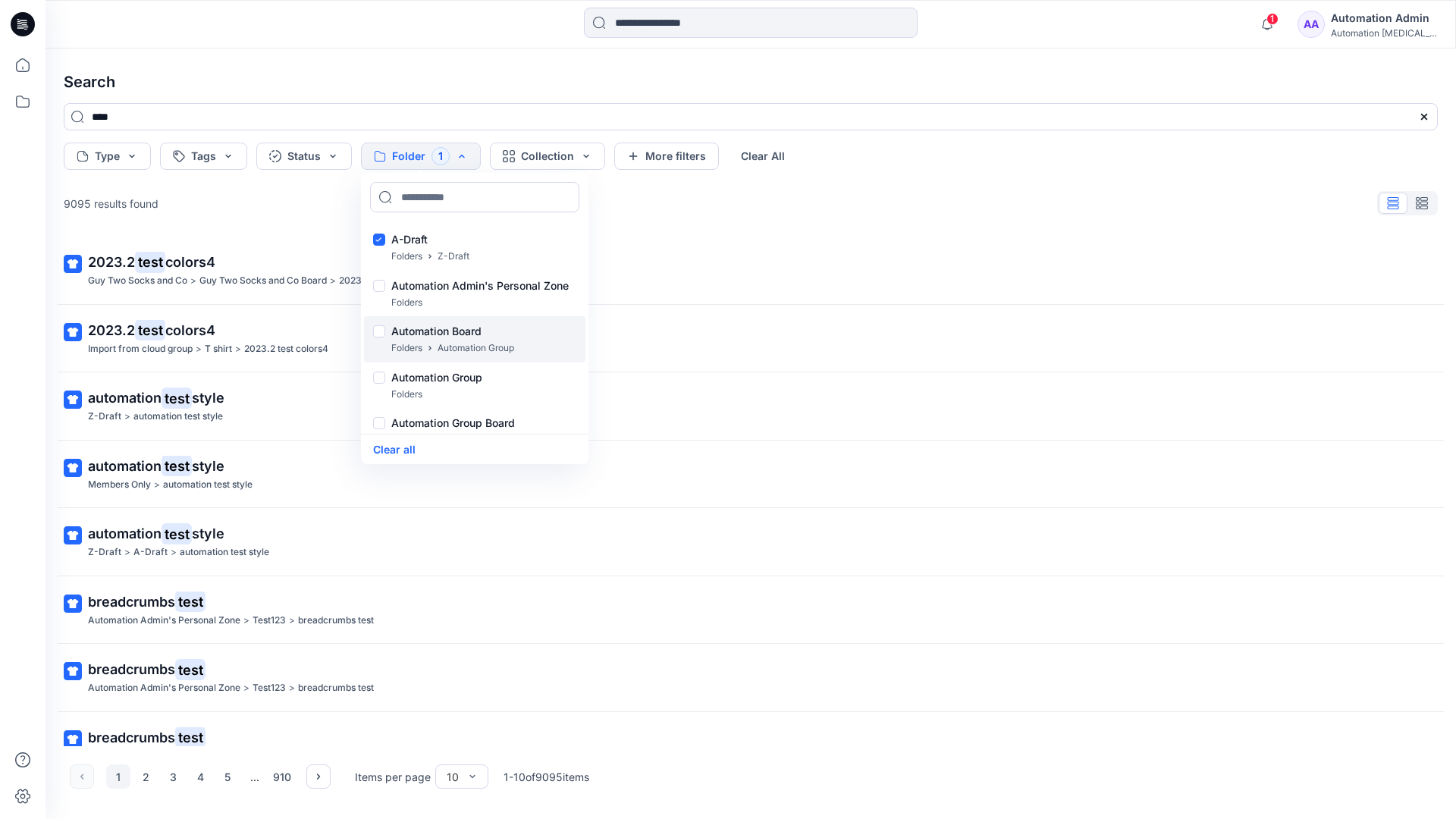
click at [407, 341] on p "Folders" at bounding box center [407, 348] width 31 height 16
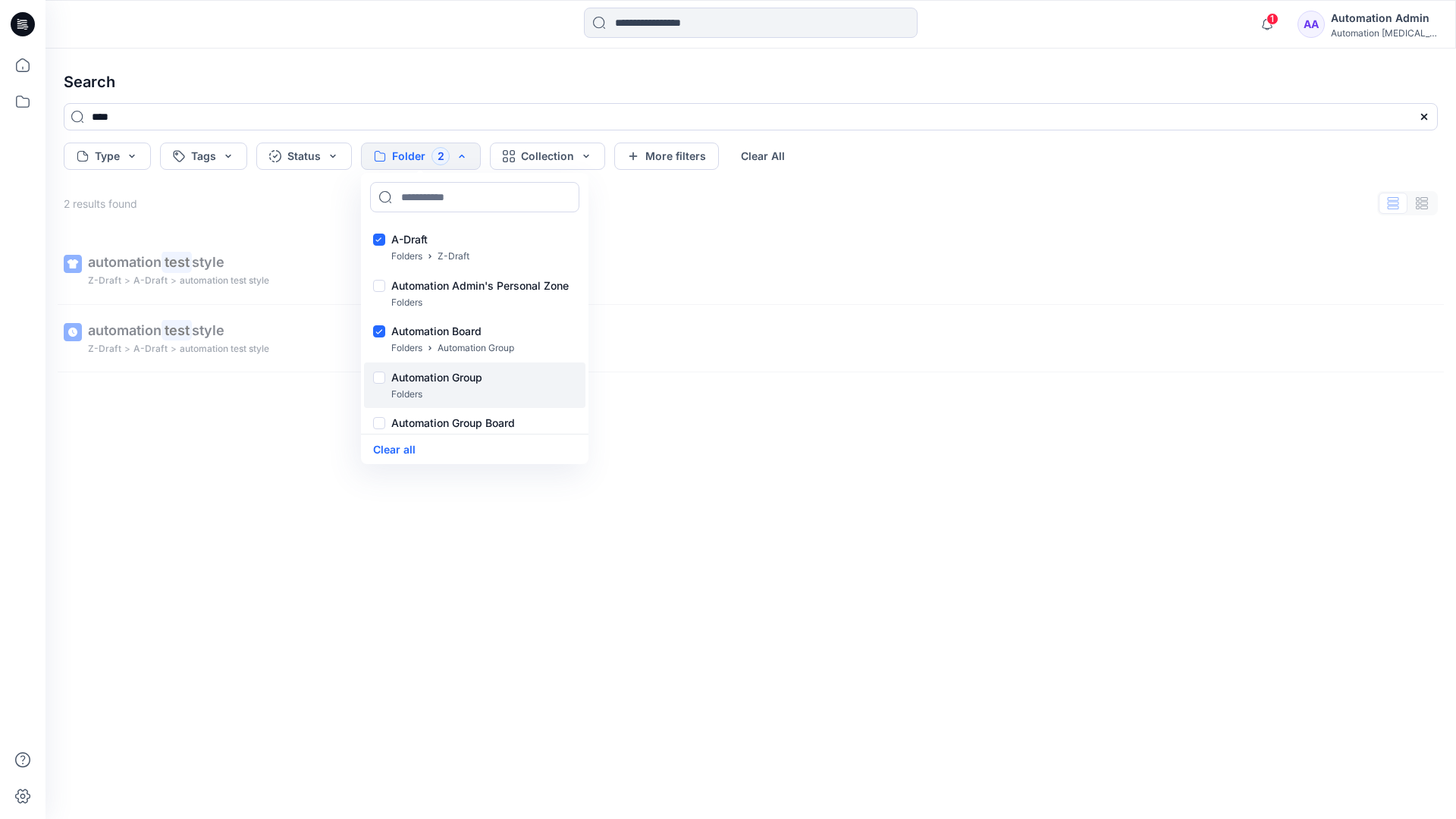
click at [402, 387] on p "Folders" at bounding box center [407, 394] width 31 height 16
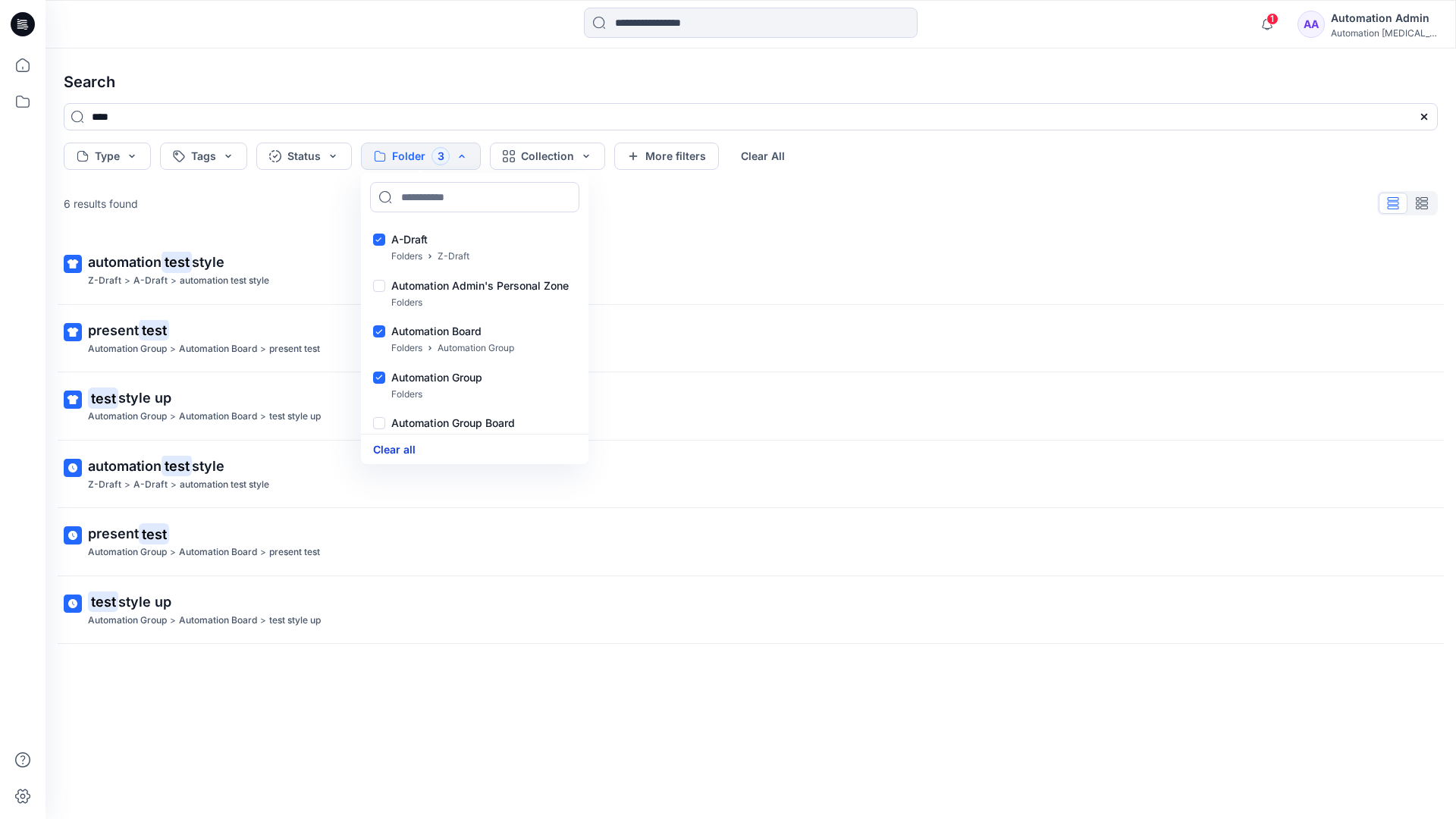
click at [406, 448] on button "Clear all" at bounding box center [394, 449] width 43 height 18
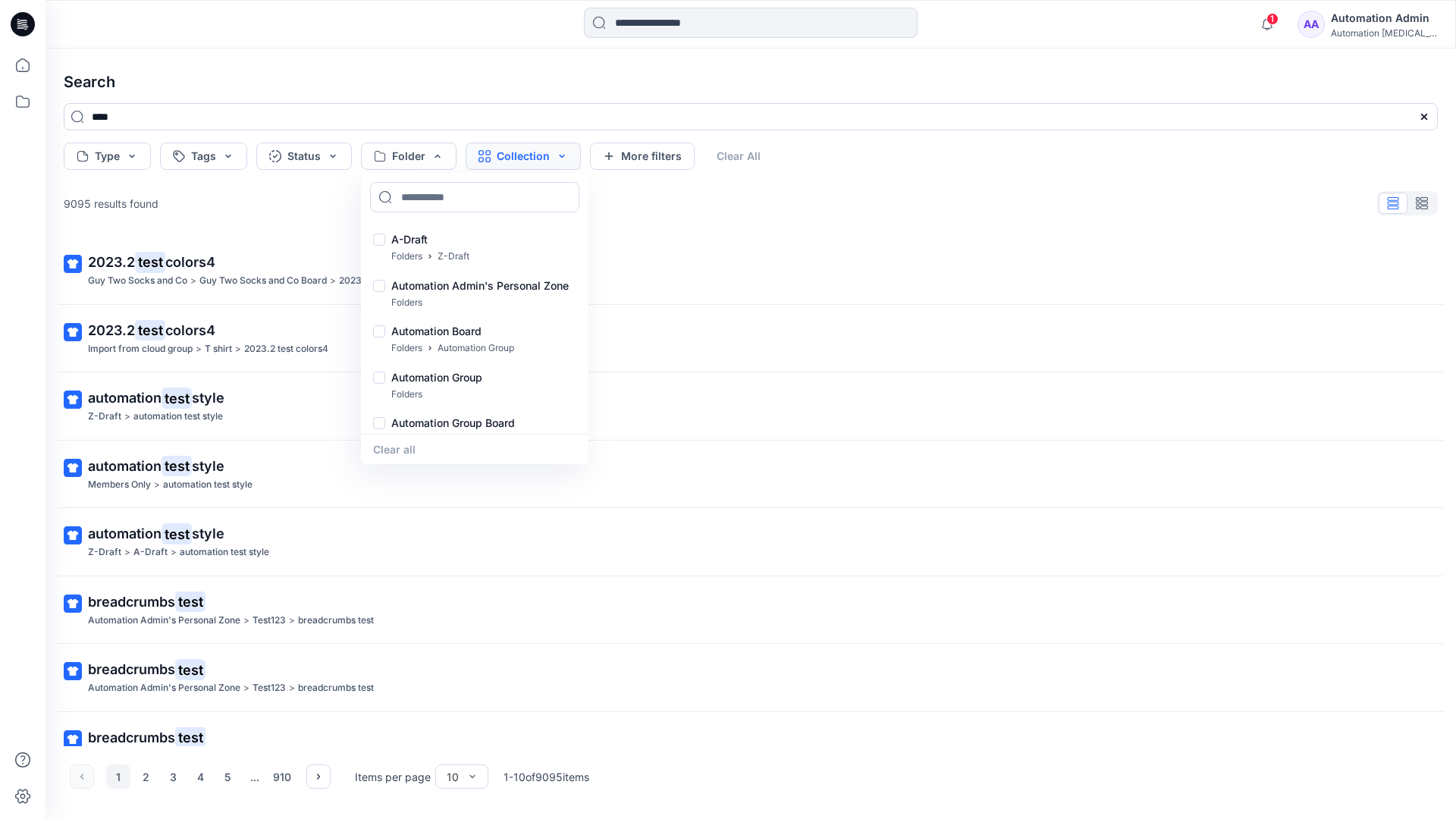
click at [543, 160] on button "Collection" at bounding box center [522, 155] width 115 height 27
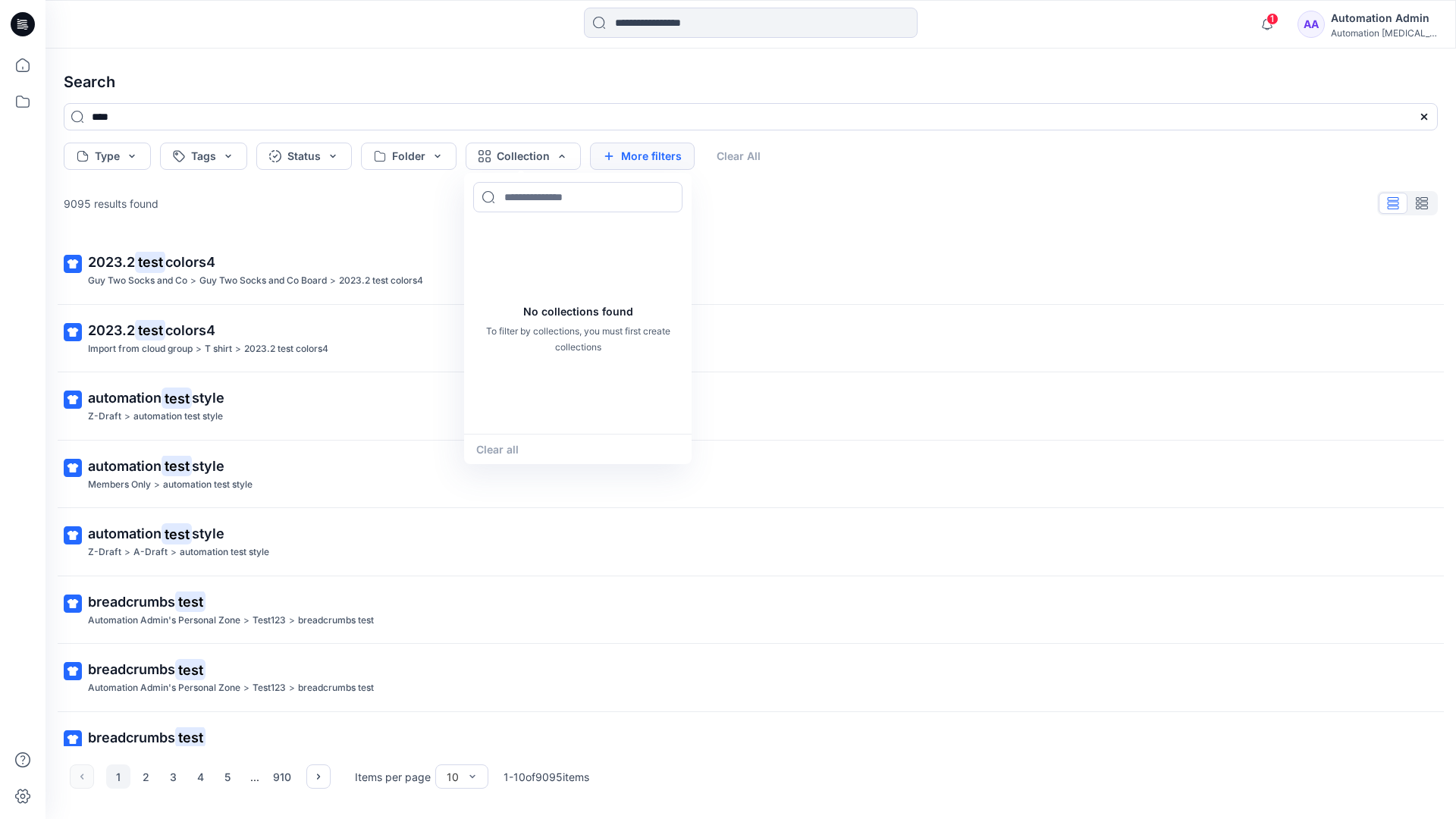
click at [638, 153] on button "More filters" at bounding box center [641, 155] width 104 height 27
click at [684, 157] on button "Created by" at bounding box center [649, 155] width 119 height 27
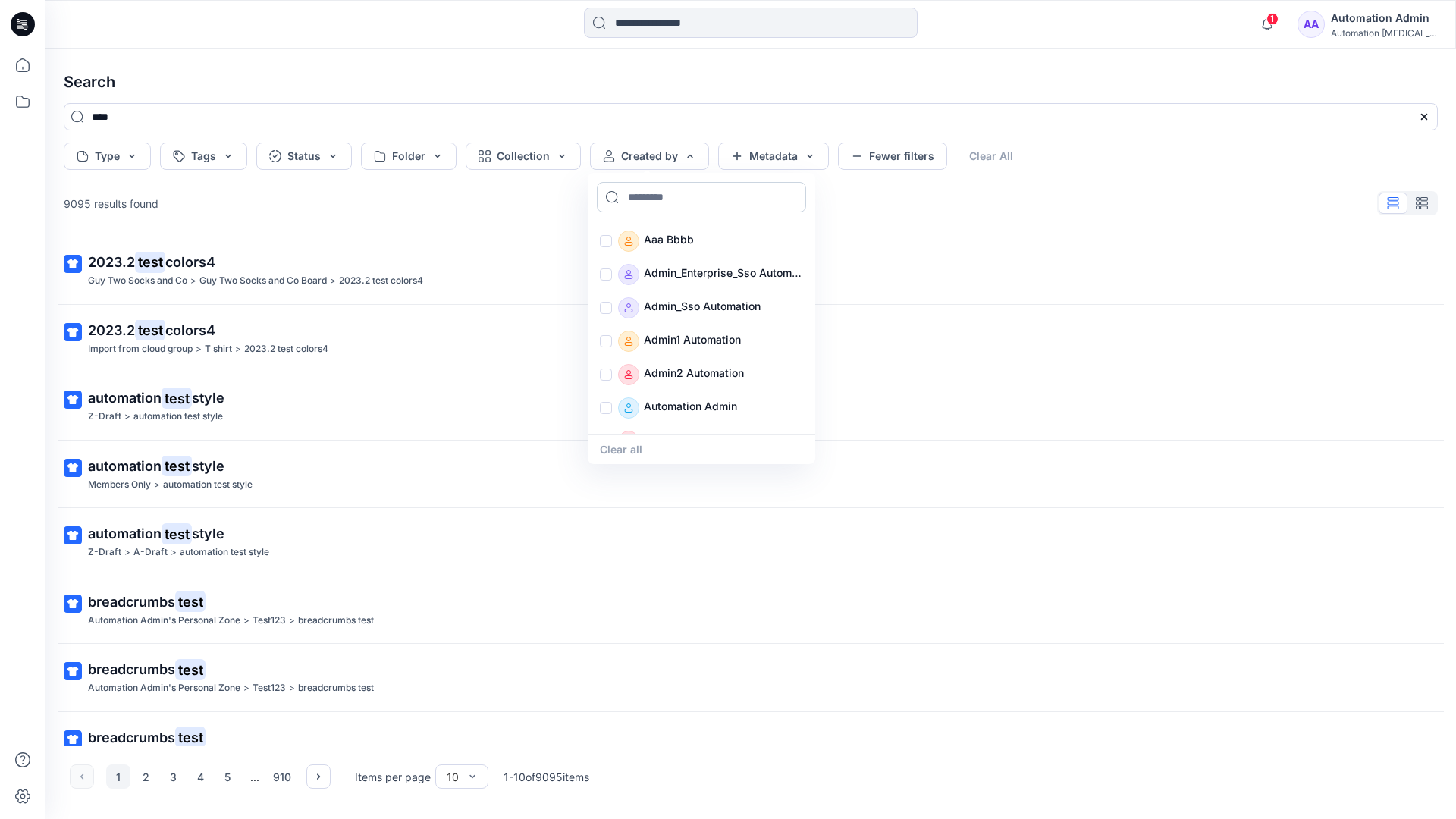
click at [666, 196] on input at bounding box center [701, 196] width 209 height 30
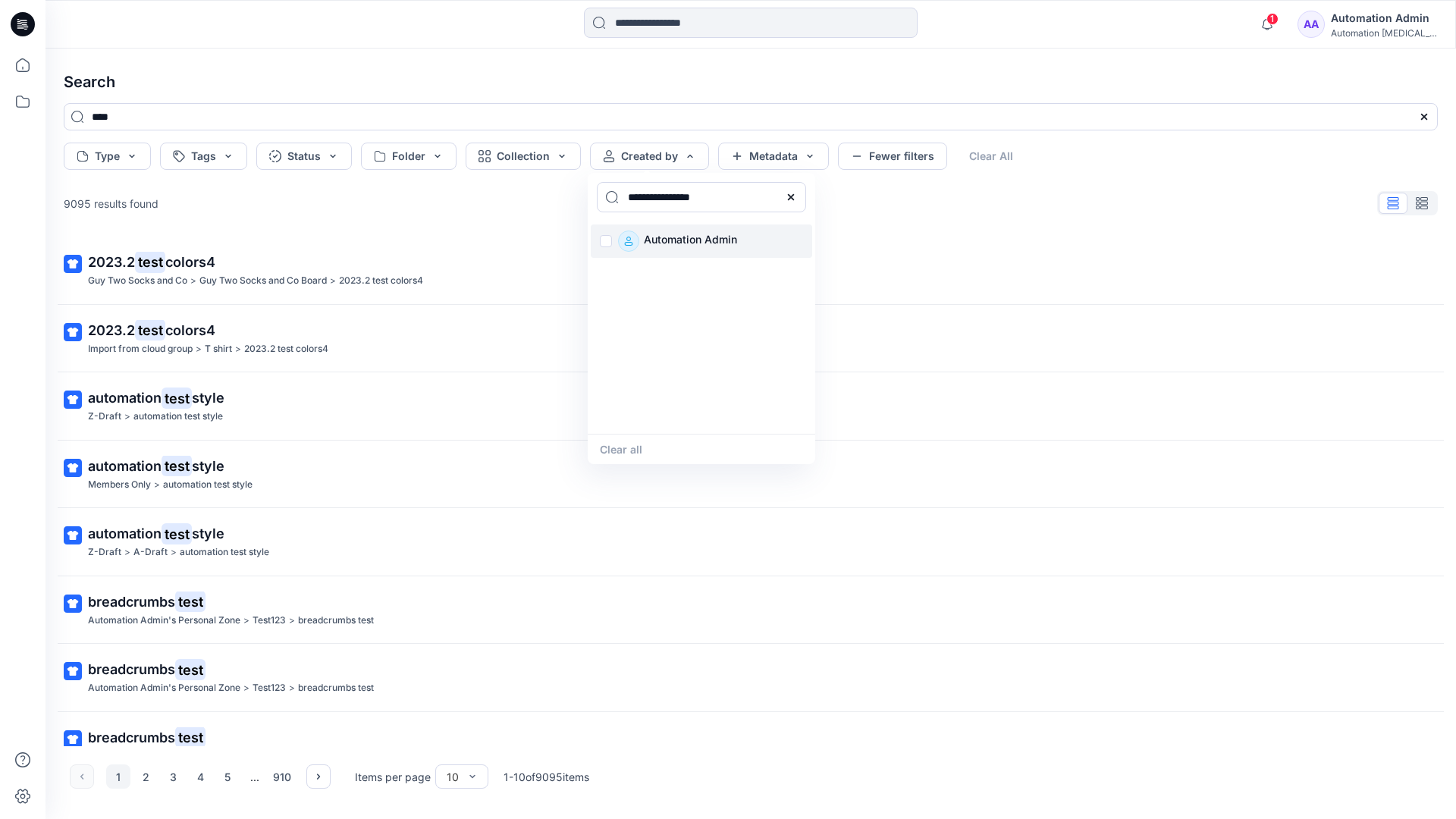
type input "**********"
click at [681, 239] on p "Automation Admin" at bounding box center [690, 240] width 94 height 21
click at [629, 446] on button "Clear all" at bounding box center [621, 449] width 43 height 18
click at [774, 159] on button "Metadata" at bounding box center [773, 155] width 111 height 27
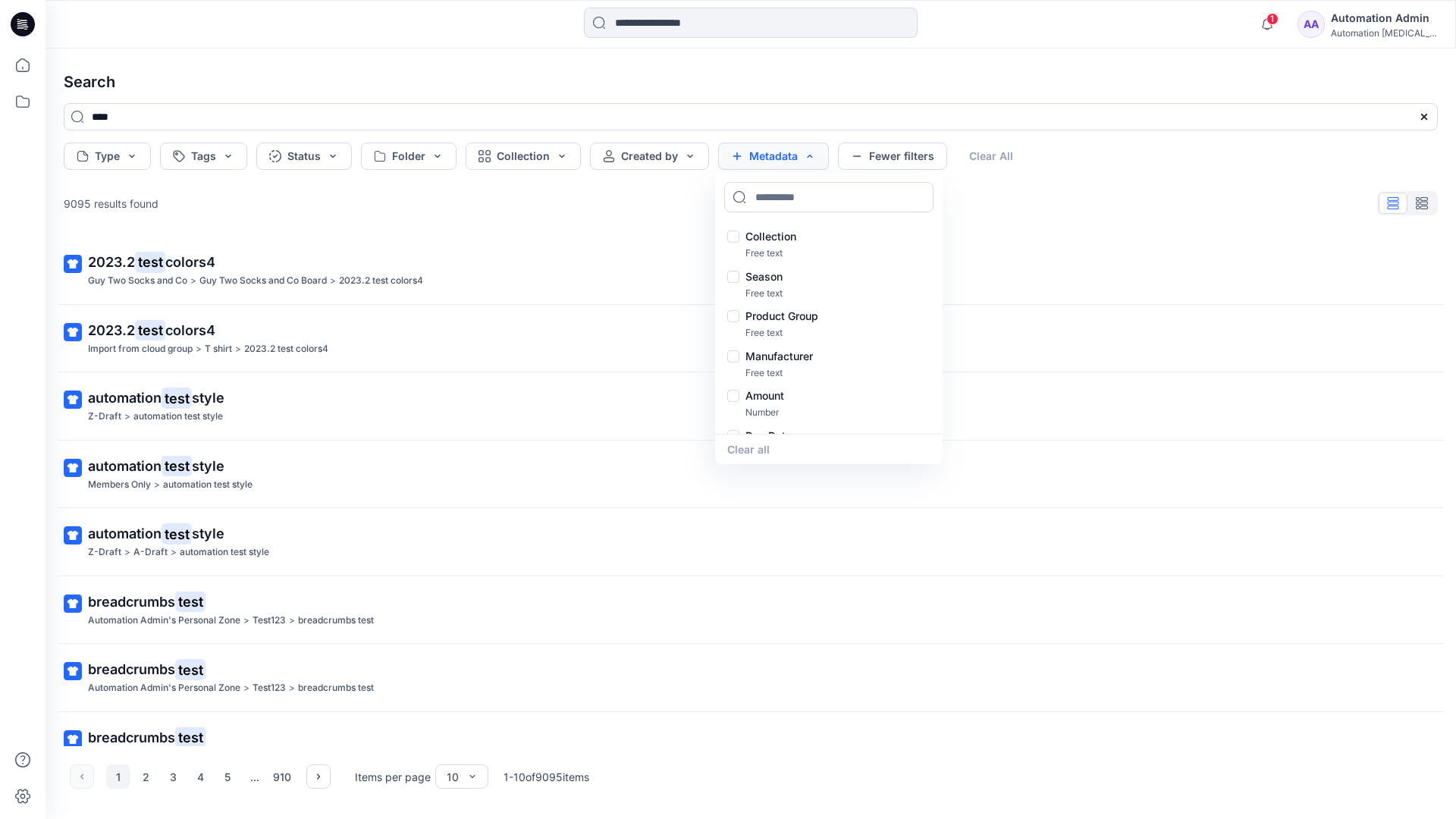
click at [778, 161] on button "Metadata" at bounding box center [773, 155] width 111 height 27
click at [888, 161] on button "Fewer filters" at bounding box center [892, 155] width 109 height 27
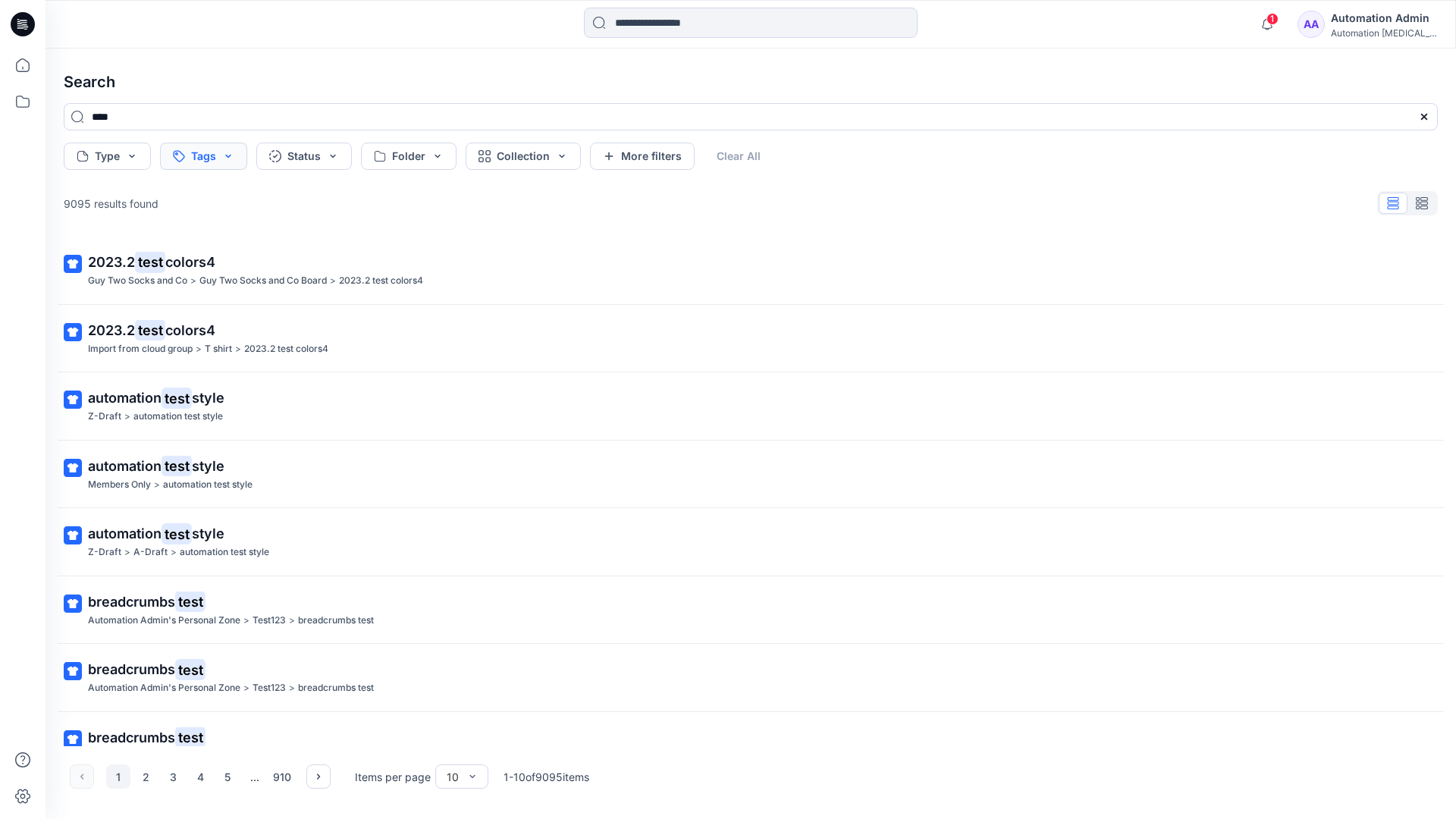
click at [206, 158] on button "Tags" at bounding box center [203, 155] width 87 height 27
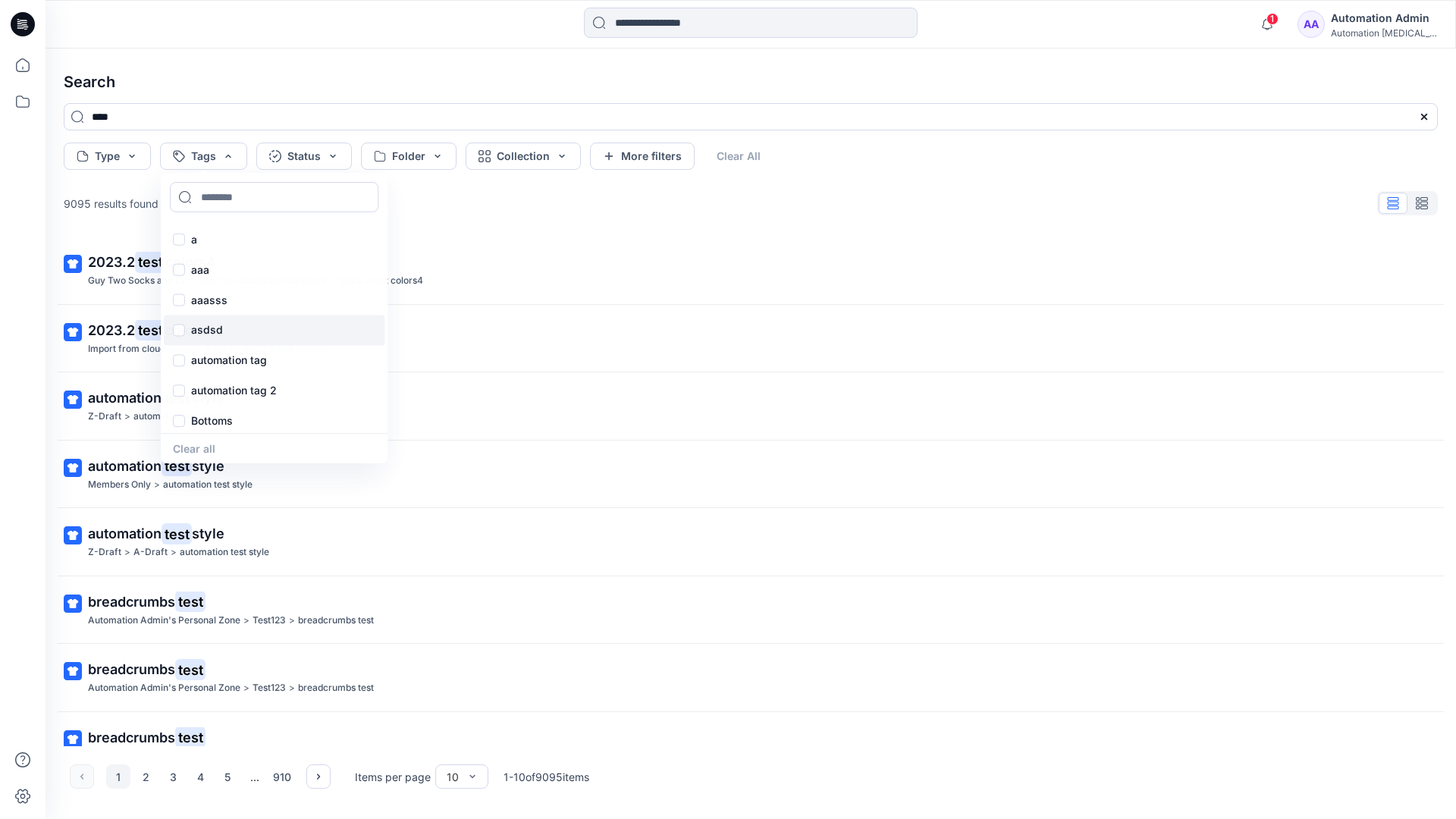
click at [206, 340] on div "asdsd" at bounding box center [274, 330] width 220 height 30
click at [767, 151] on button "Clear All" at bounding box center [763, 155] width 70 height 27
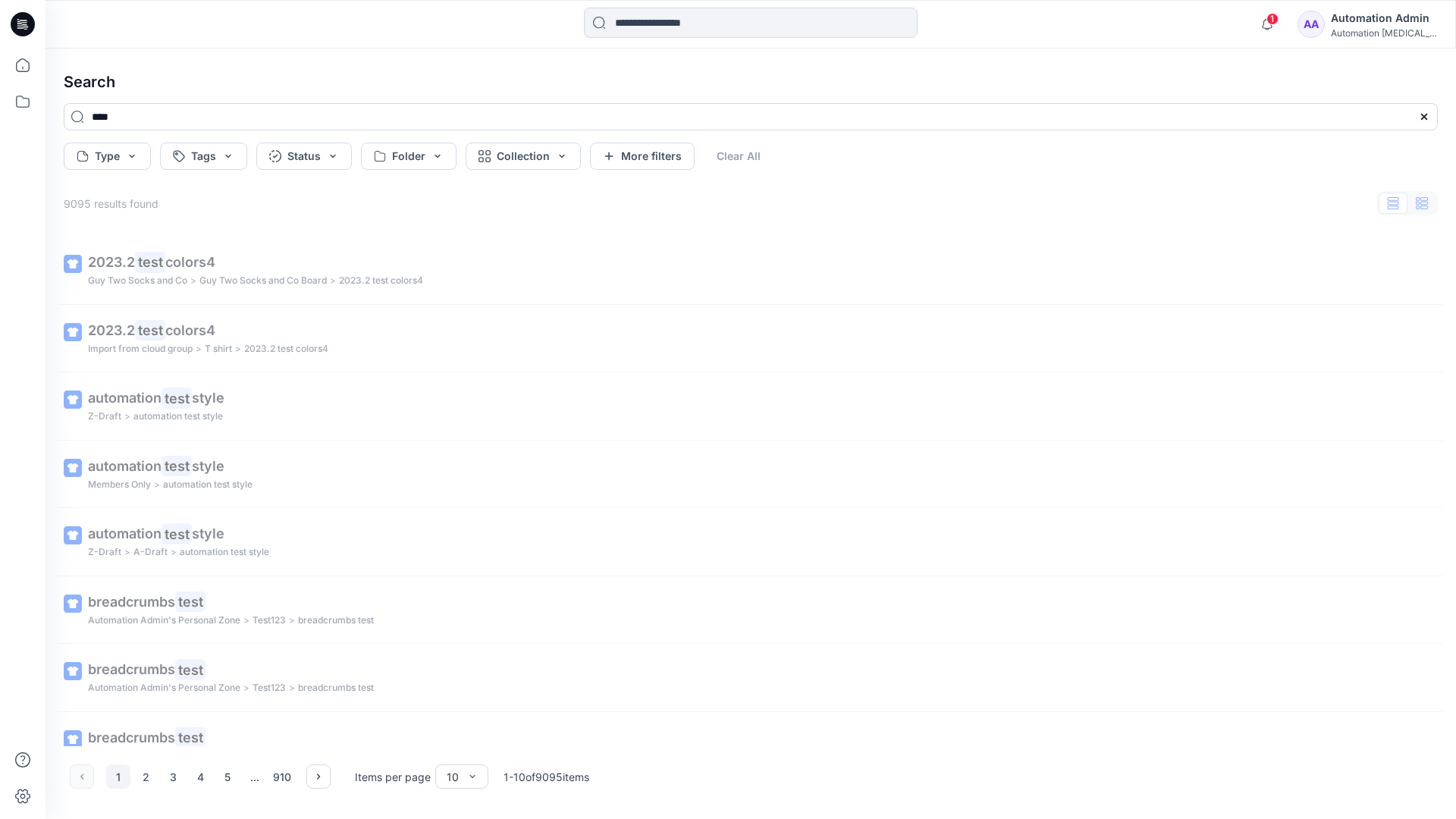
click at [1428, 207] on button "button" at bounding box center [1421, 202] width 29 height 21
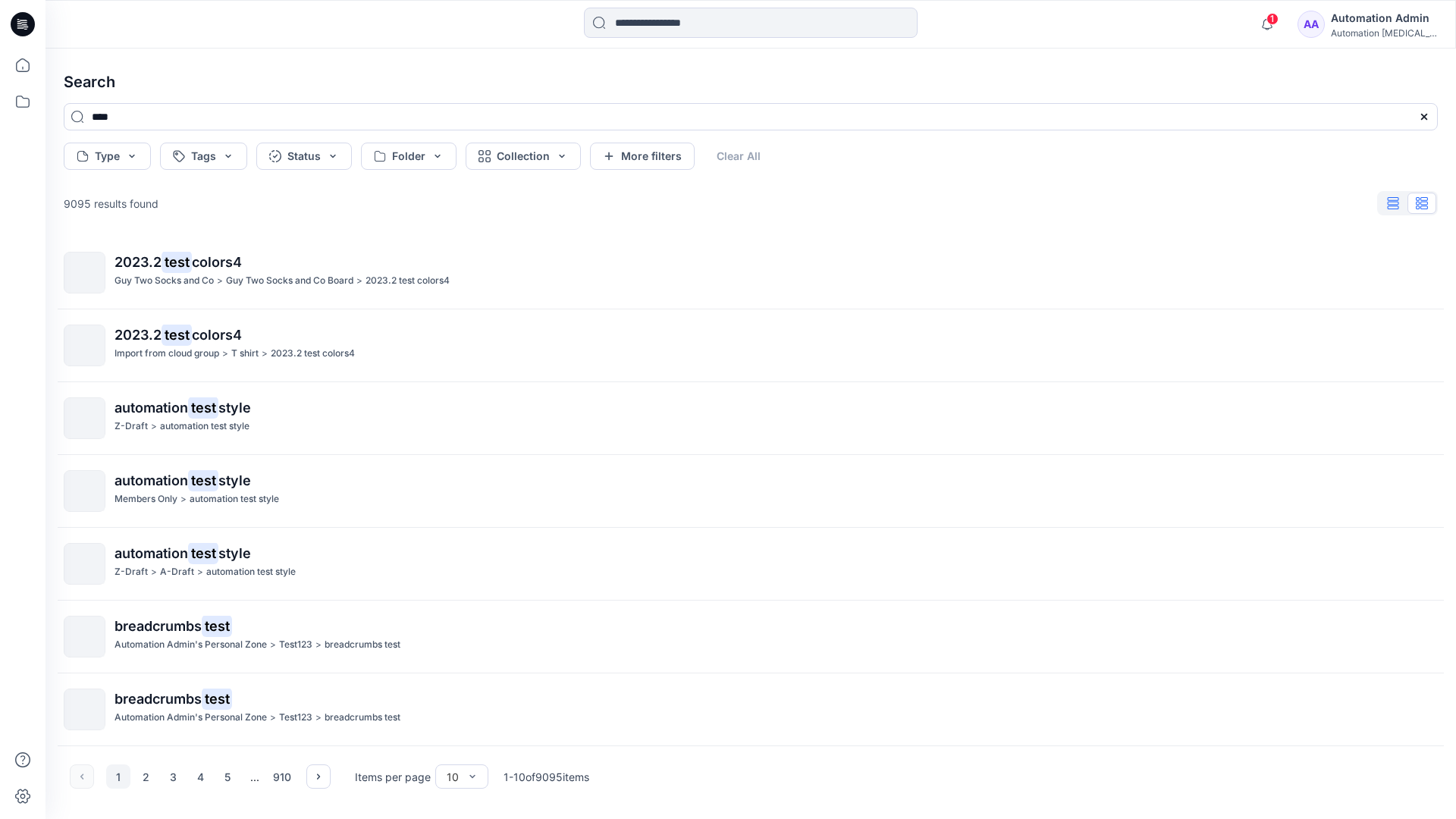
click at [1394, 204] on icon "button" at bounding box center [1393, 203] width 12 height 12
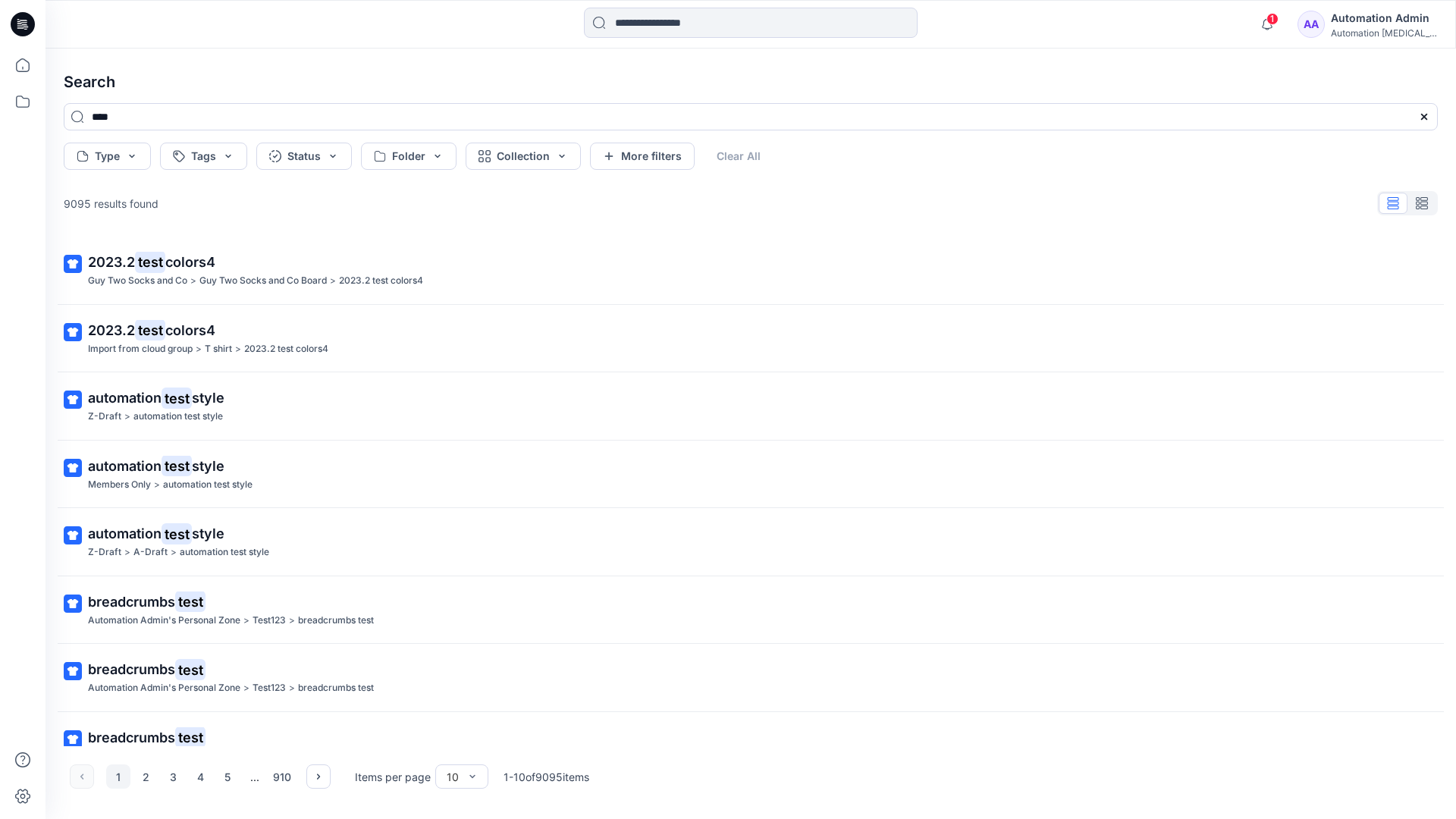
click at [1340, 26] on div "AA Automation Admin Automation testim..." at bounding box center [1367, 24] width 140 height 30
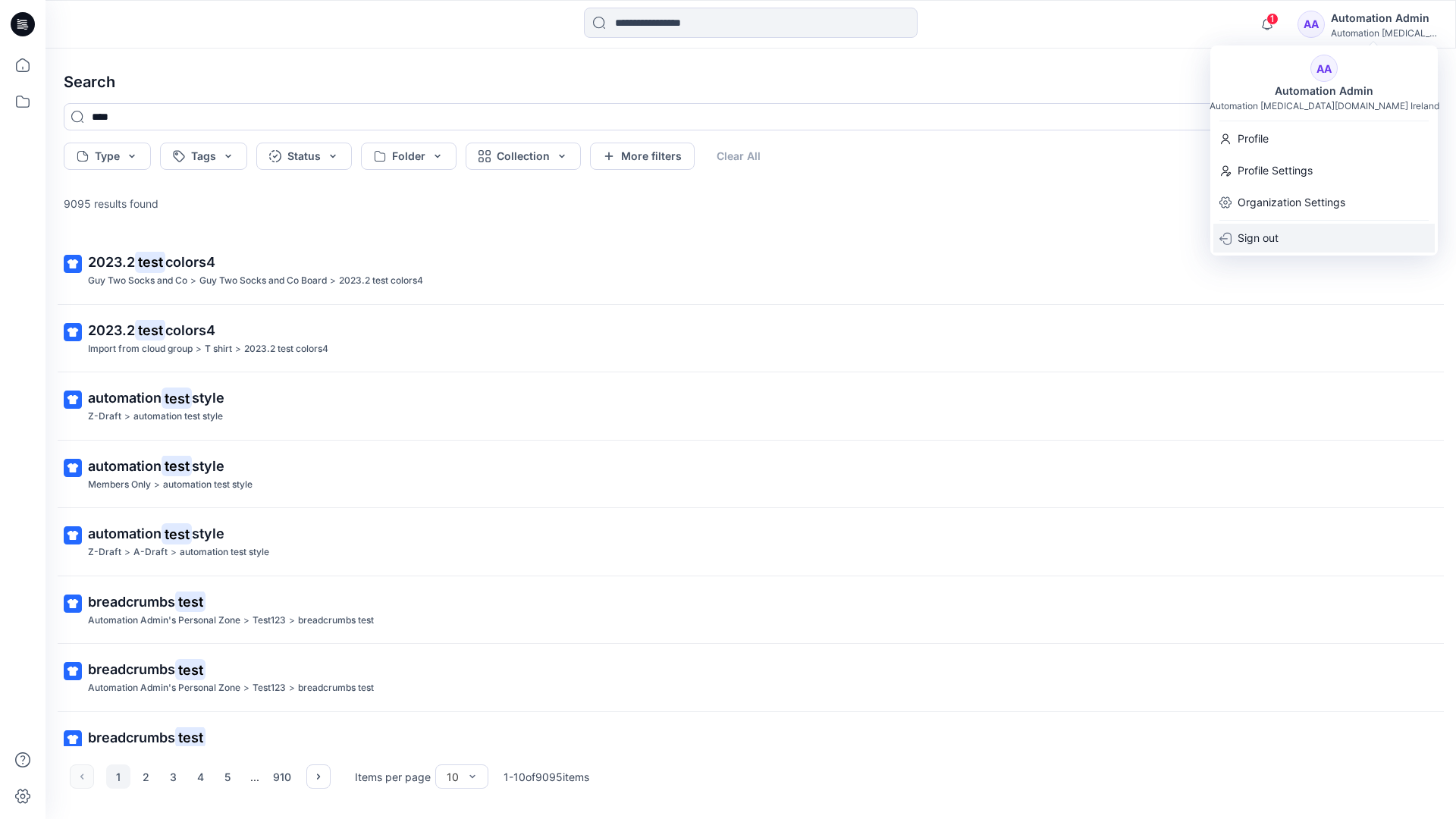
click at [1280, 227] on div "Sign out" at bounding box center [1324, 237] width 221 height 29
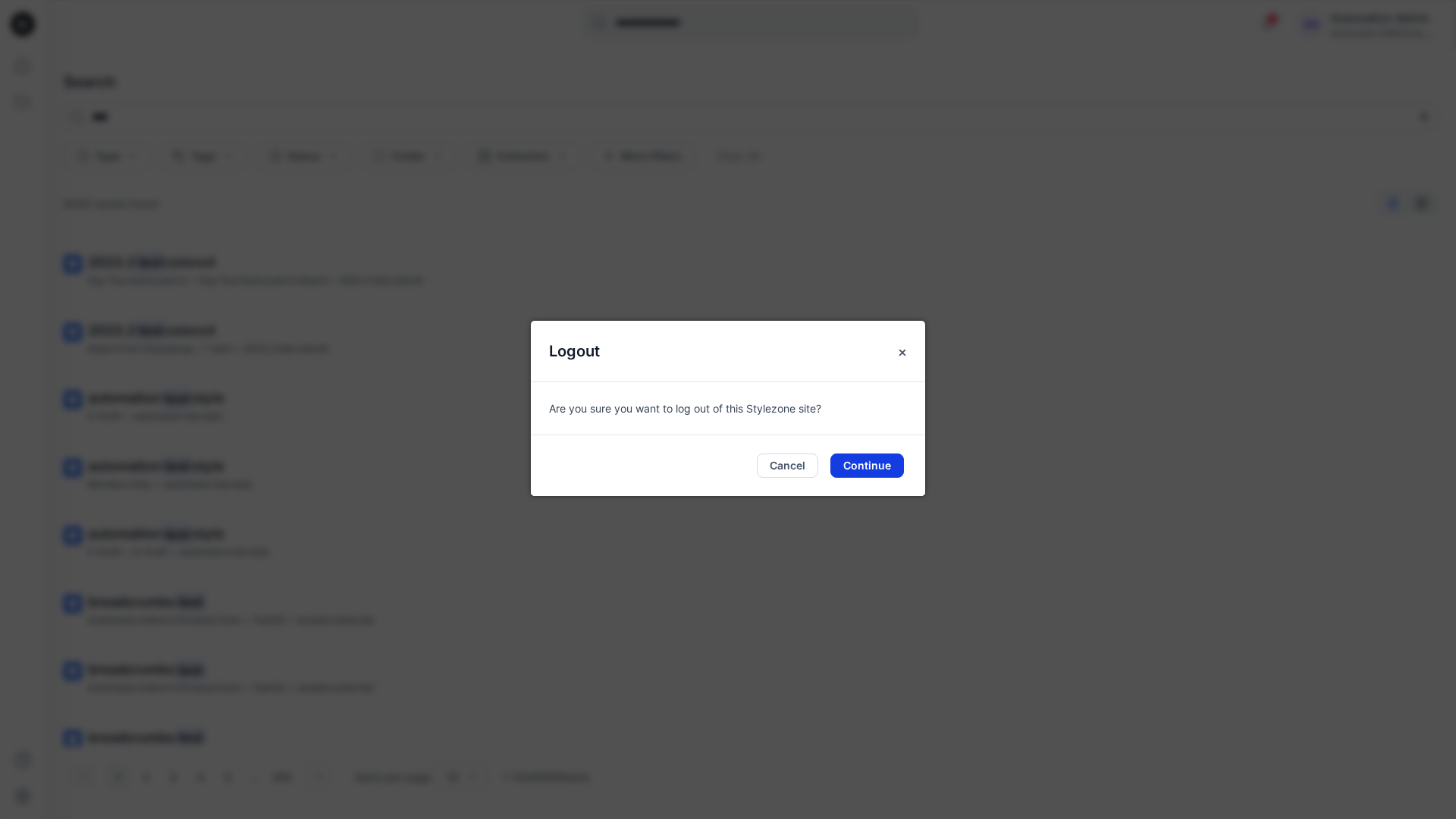
click at [870, 457] on button "Continue" at bounding box center [866, 465] width 73 height 24
